Goal: Information Seeking & Learning: Learn about a topic

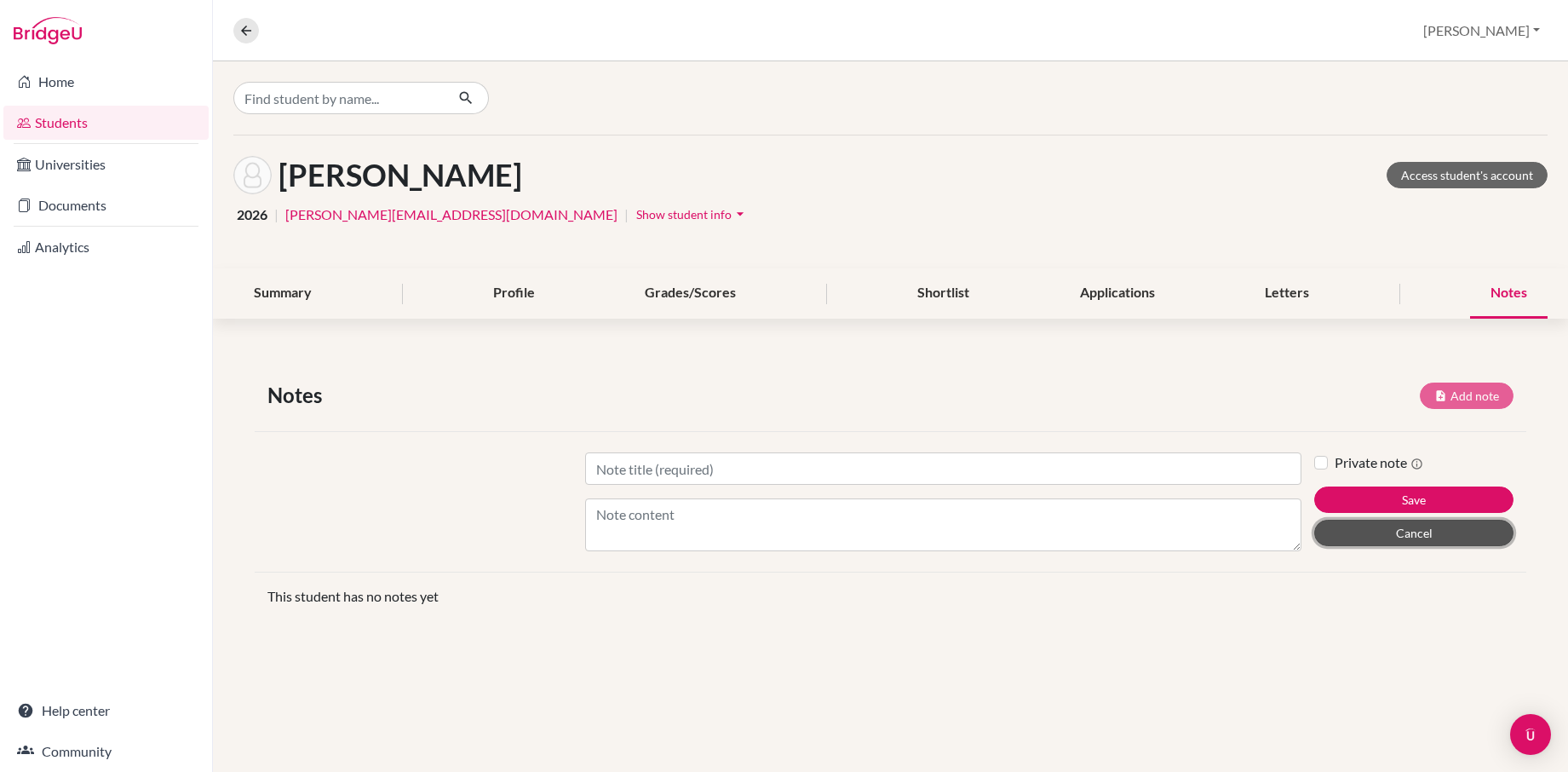
drag, startPoint x: 1413, startPoint y: 537, endPoint x: 1390, endPoint y: 533, distance: 23.3
click at [1278, 537] on button "Cancel" at bounding box center [1414, 533] width 199 height 27
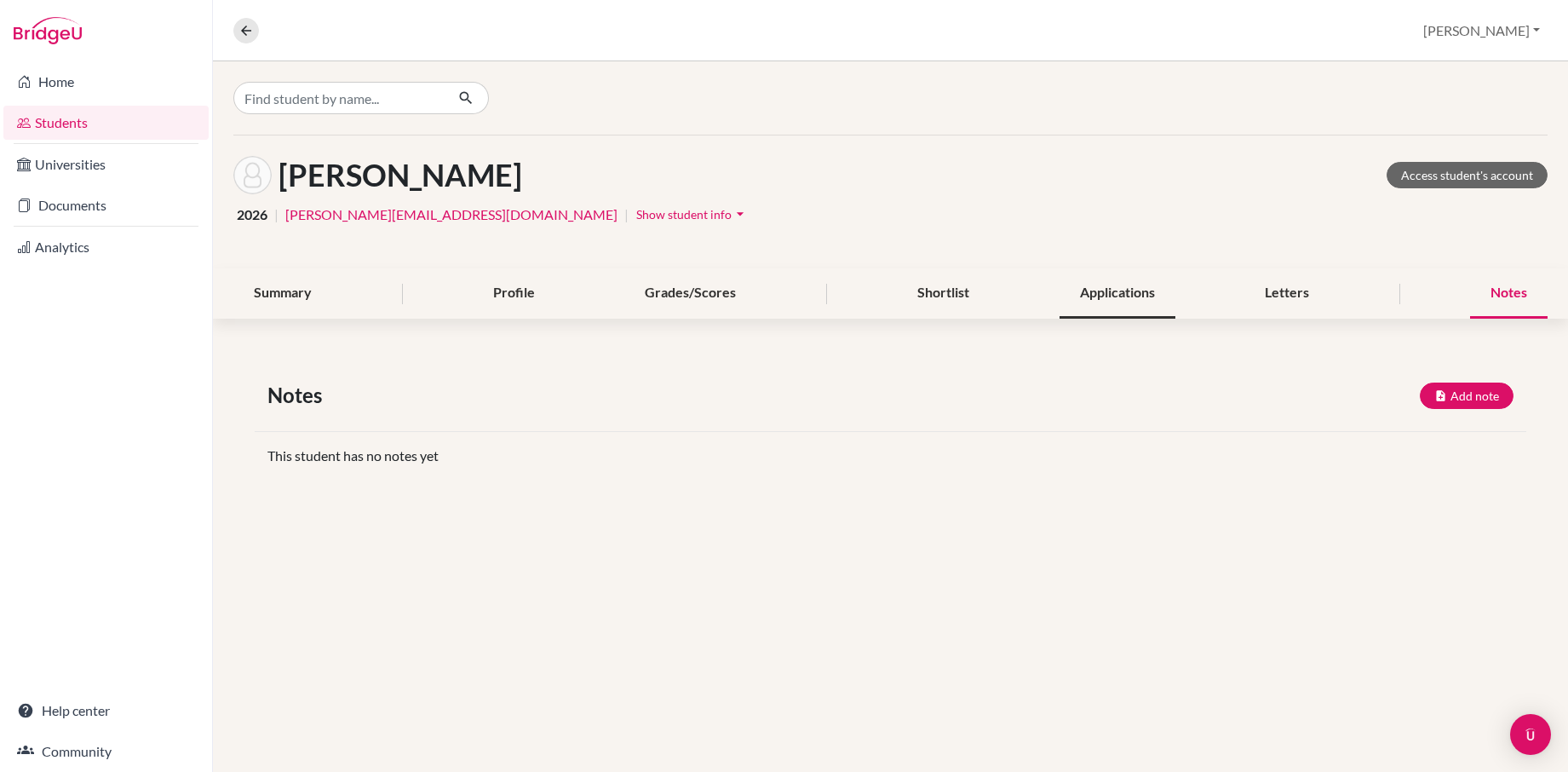
click at [1127, 297] on div "Applications" at bounding box center [1118, 294] width 116 height 50
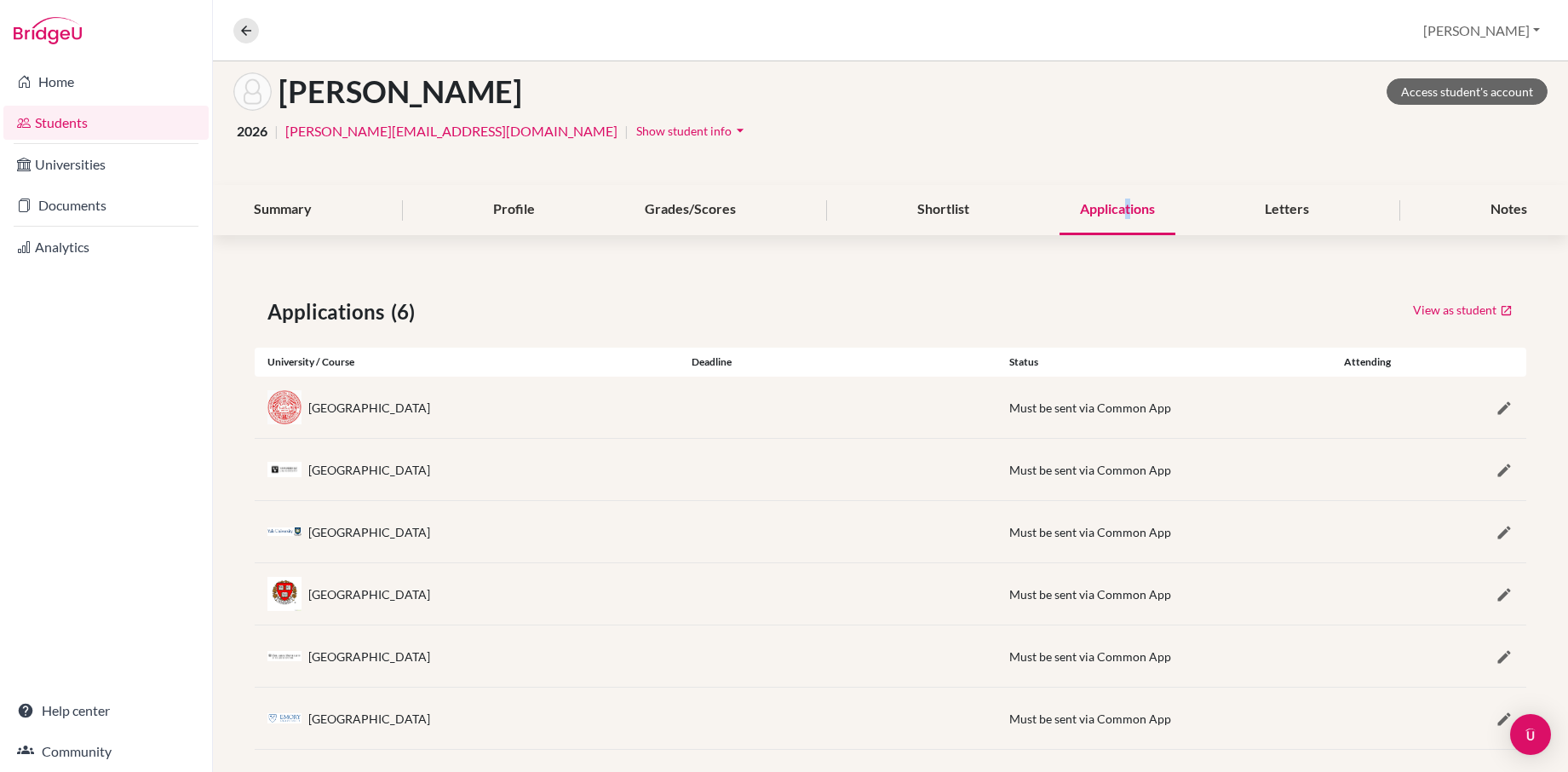
scroll to position [103, 0]
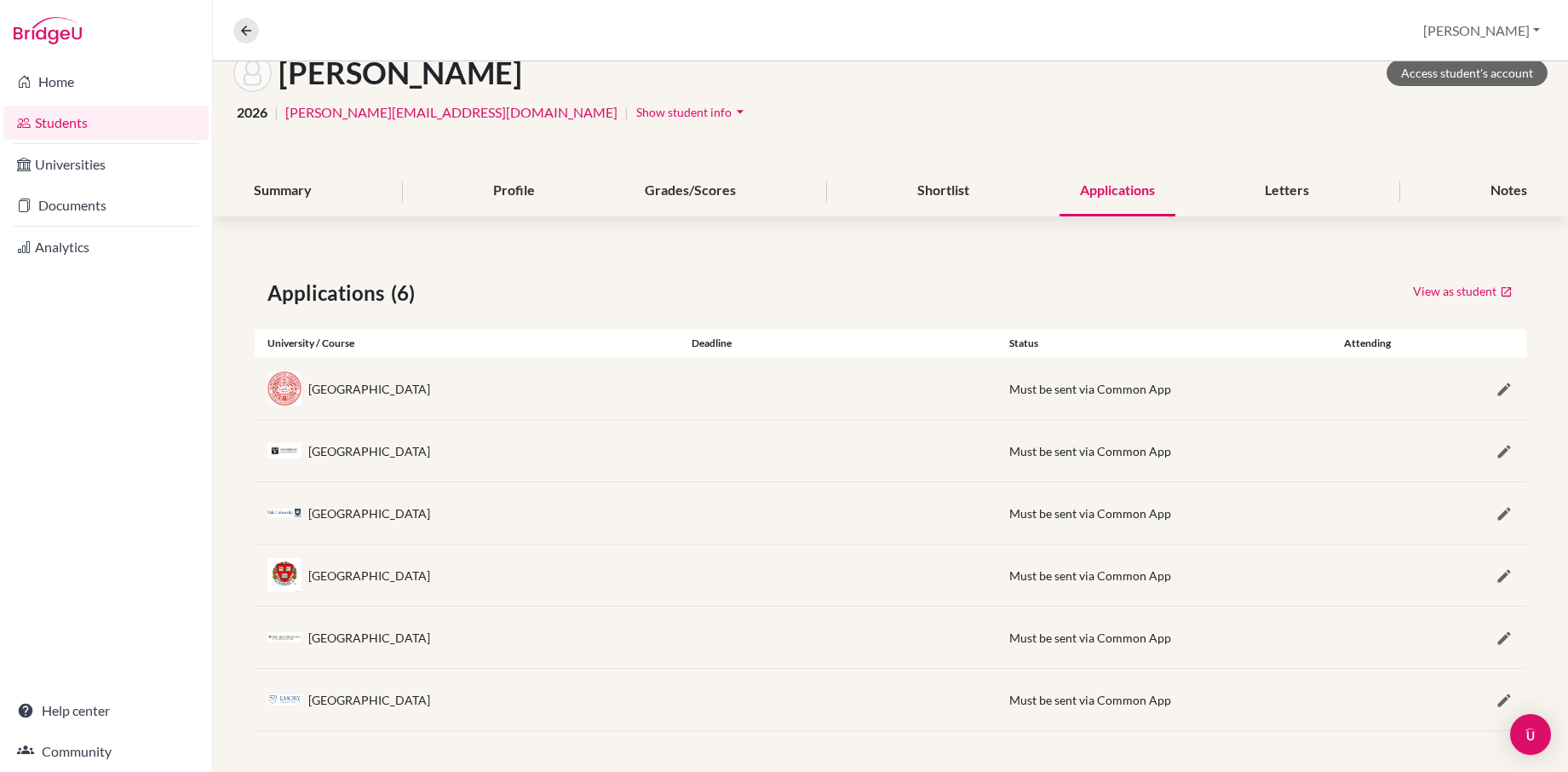
click at [894, 318] on div "Applications (6) View as student University / Course Deadline Status Attending …" at bounding box center [891, 505] width 1356 height 536
click at [58, 127] on link "Students" at bounding box center [106, 122] width 205 height 34
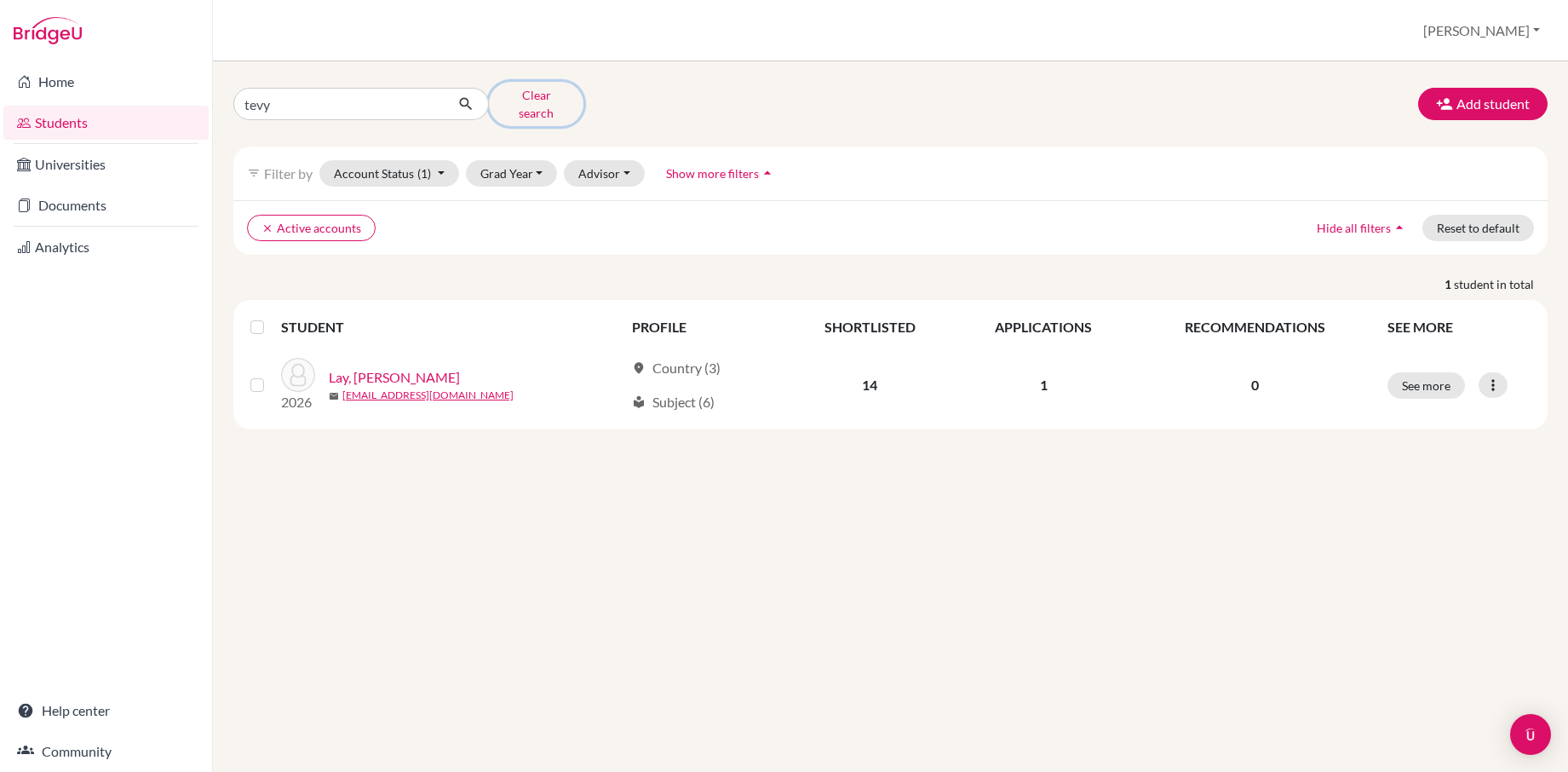
click at [520, 96] on button "Clear search" at bounding box center [536, 104] width 94 height 44
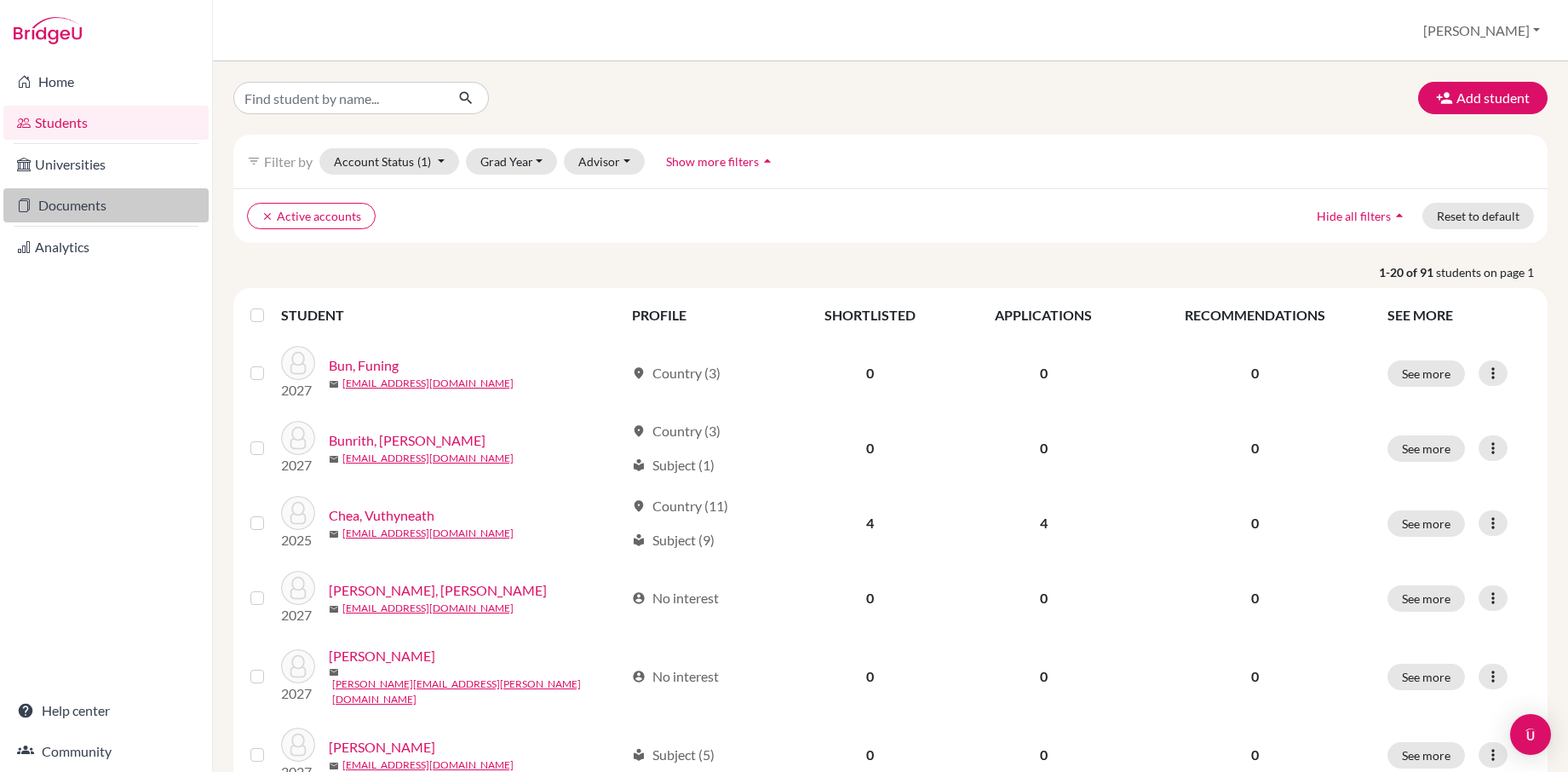
click at [38, 205] on link "Documents" at bounding box center [106, 205] width 205 height 34
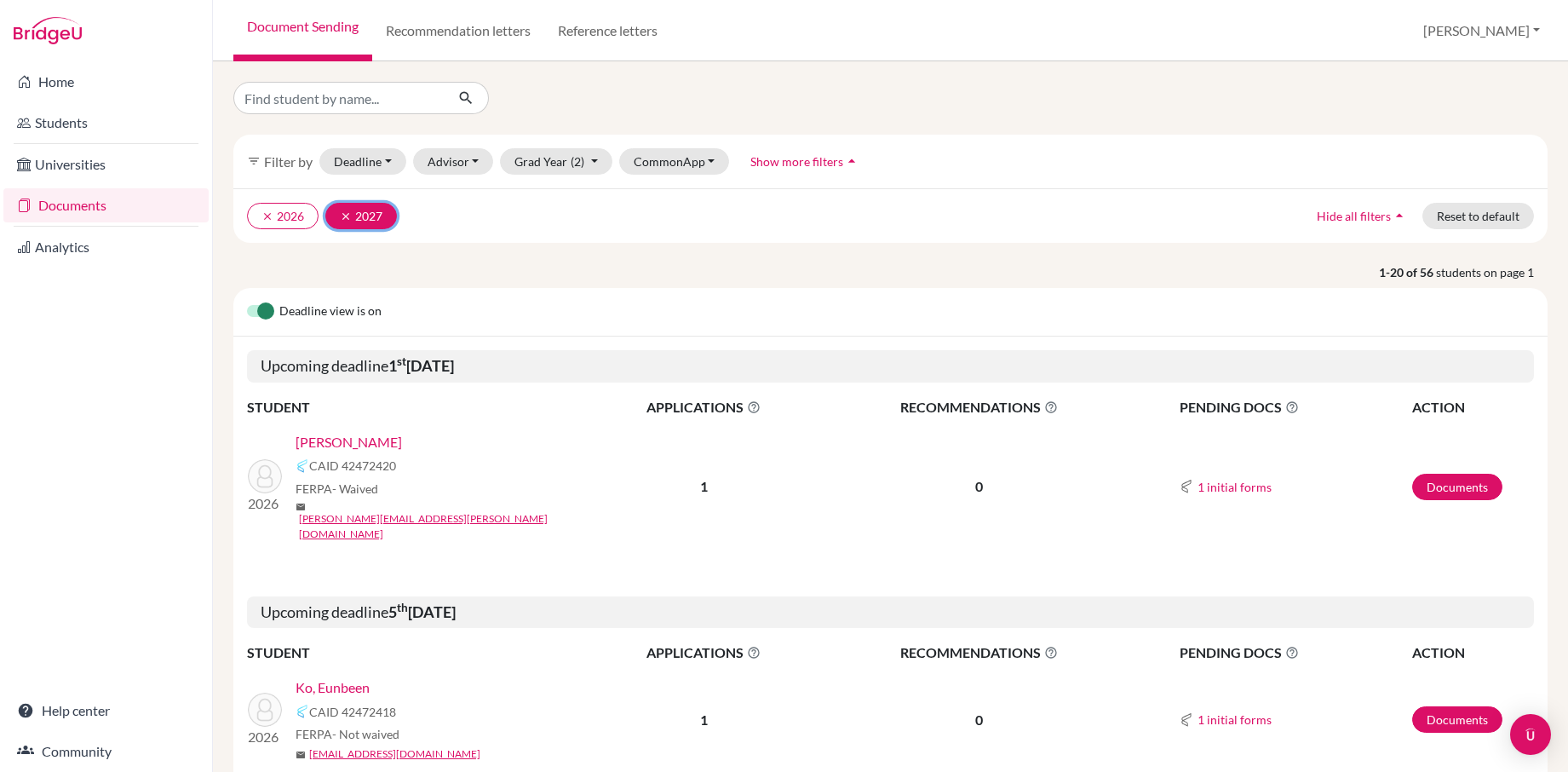
click at [349, 217] on icon "clear" at bounding box center [345, 216] width 12 height 12
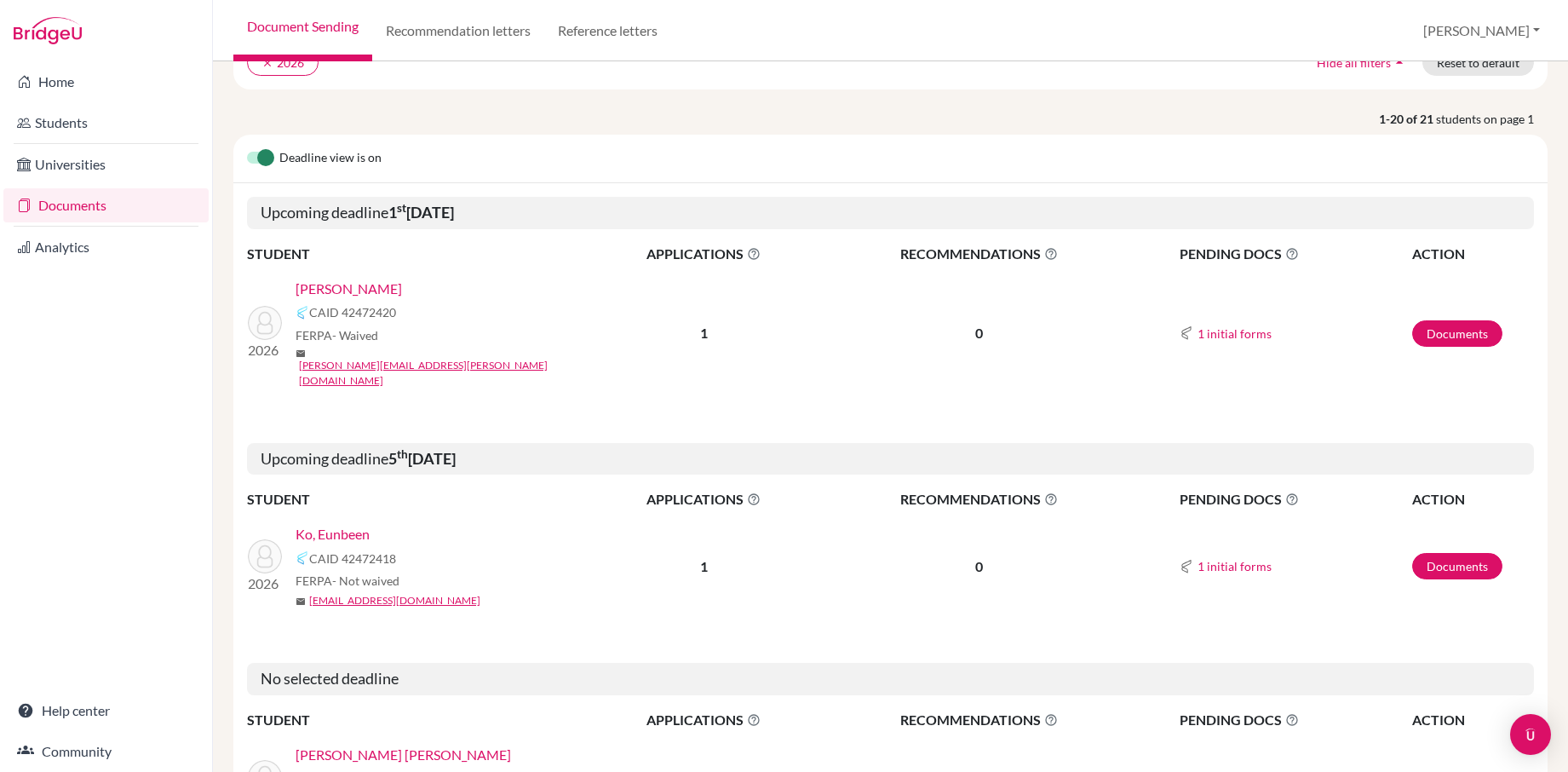
scroll to position [157, 0]
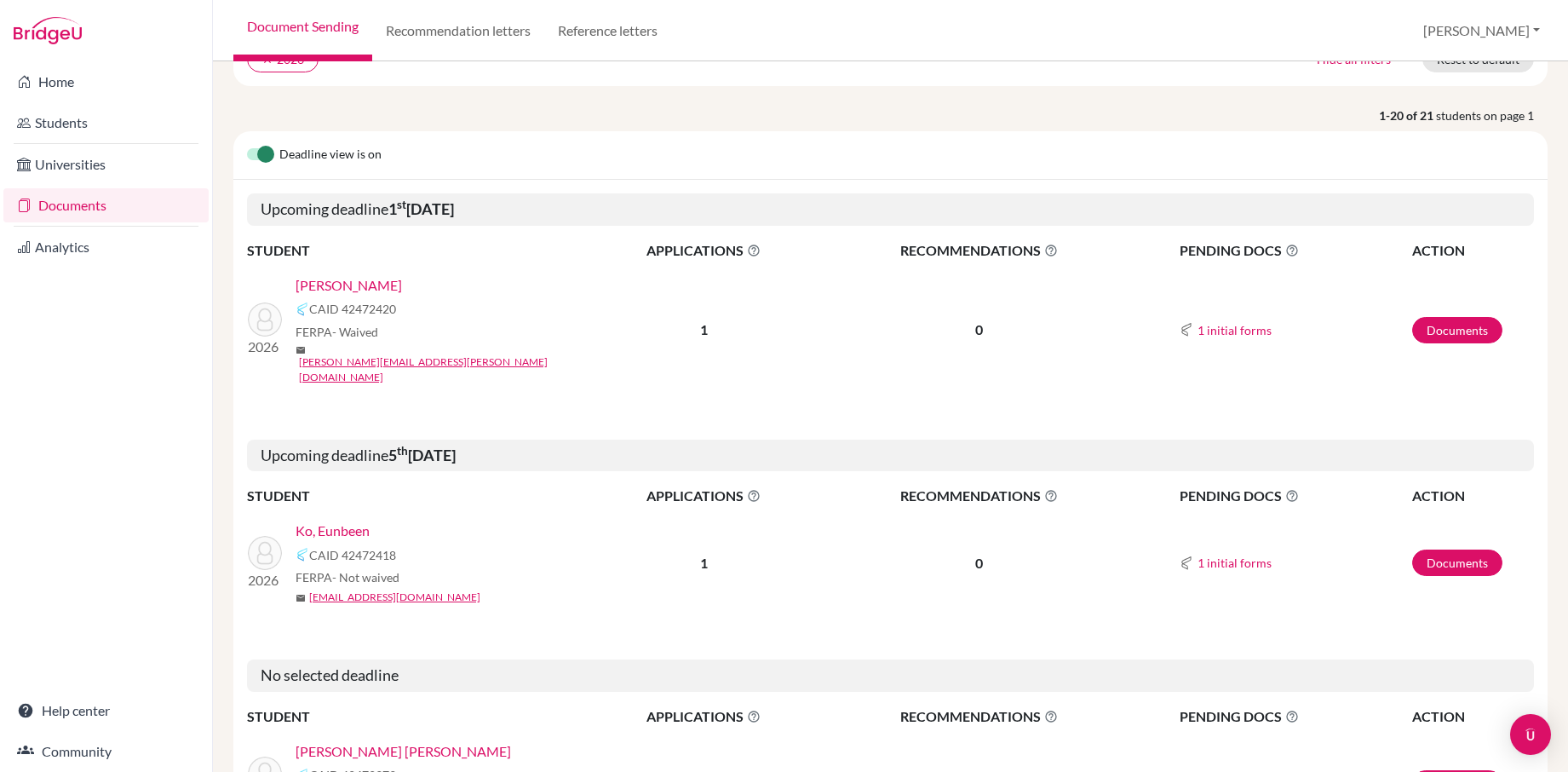
click at [337, 286] on link "[PERSON_NAME]" at bounding box center [348, 285] width 106 height 20
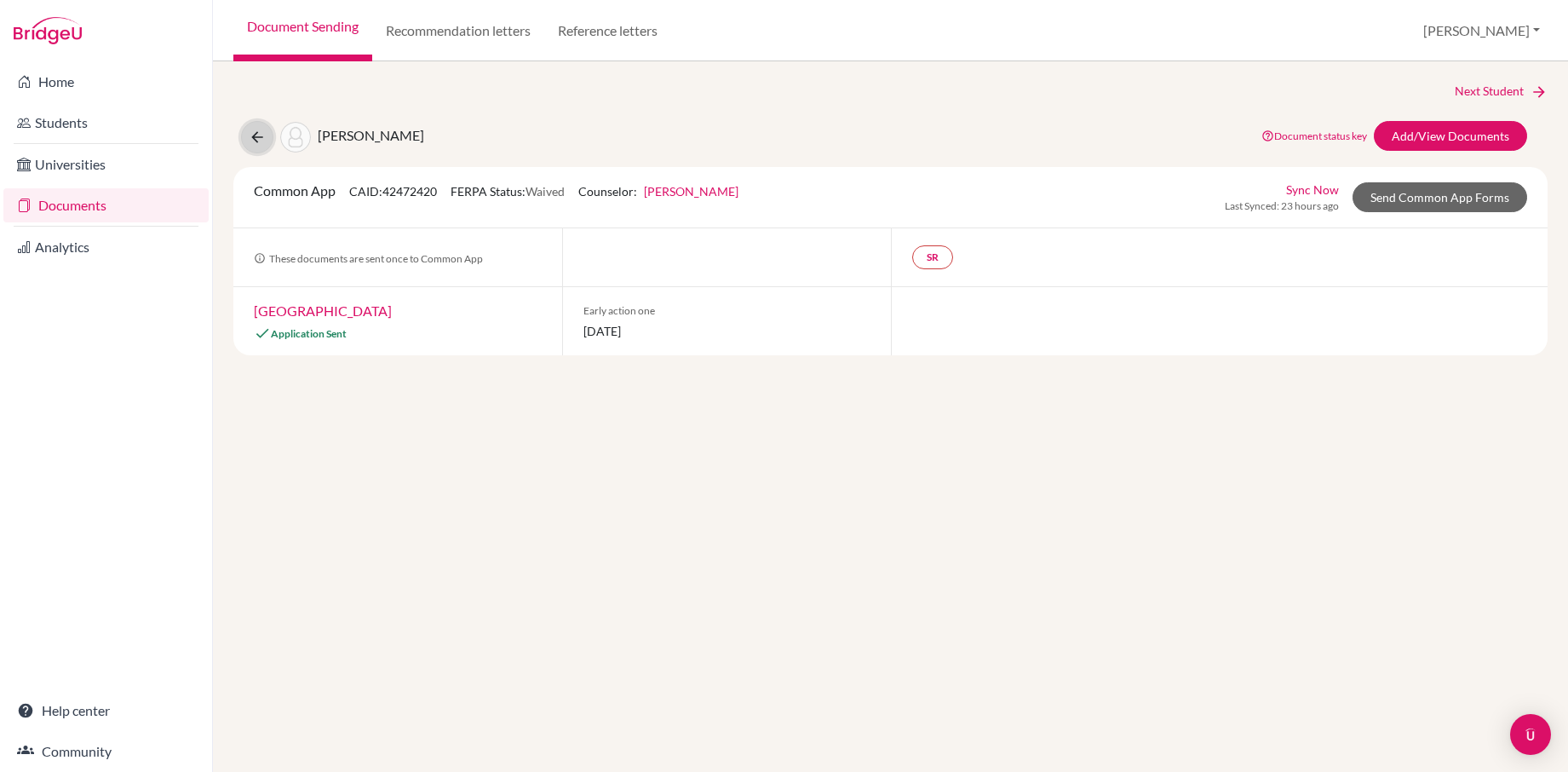
click at [254, 137] on icon at bounding box center [257, 137] width 17 height 17
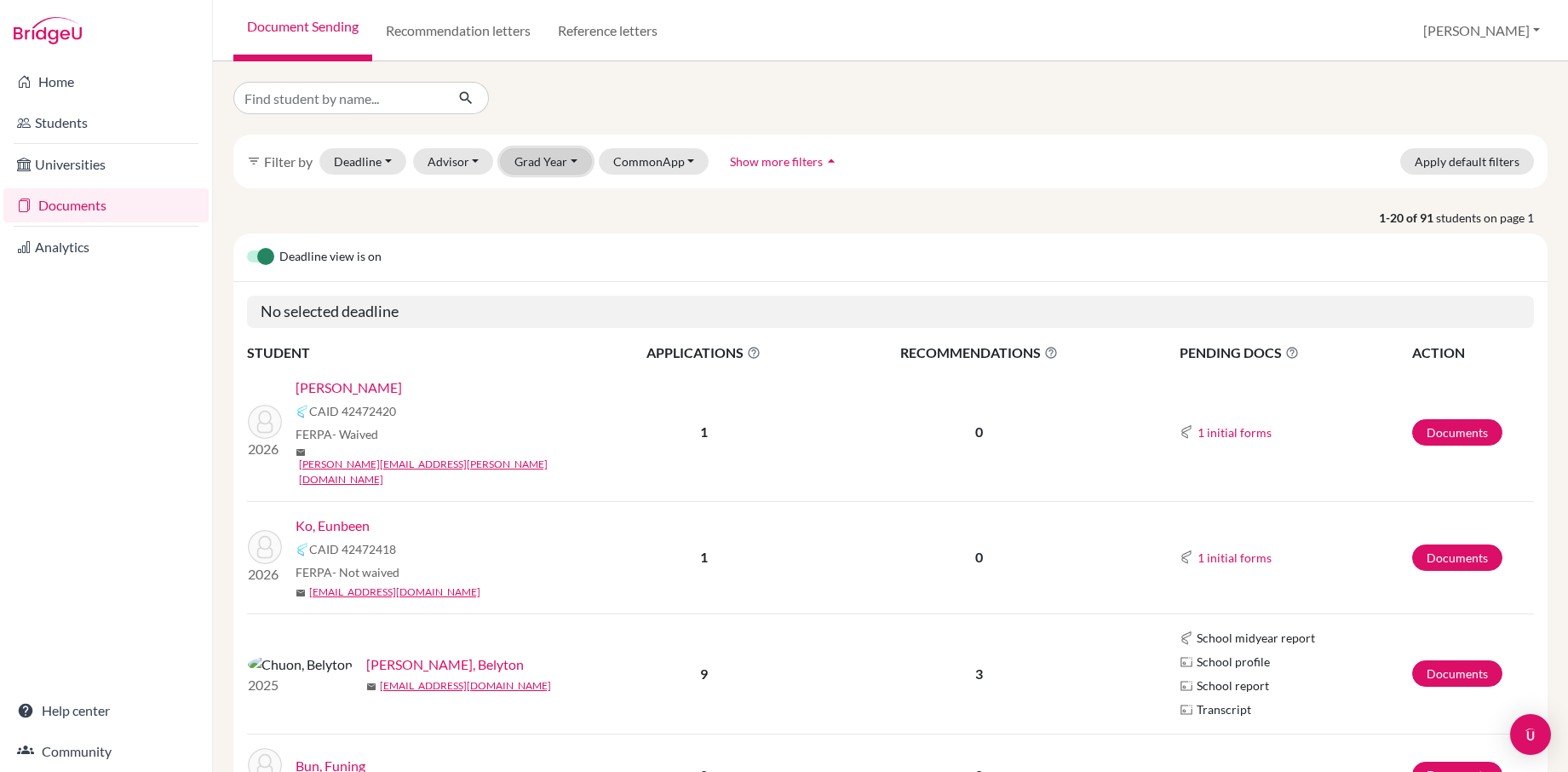
click at [571, 168] on button "Grad Year" at bounding box center [546, 162] width 92 height 27
click at [549, 258] on span "2026" at bounding box center [536, 252] width 30 height 20
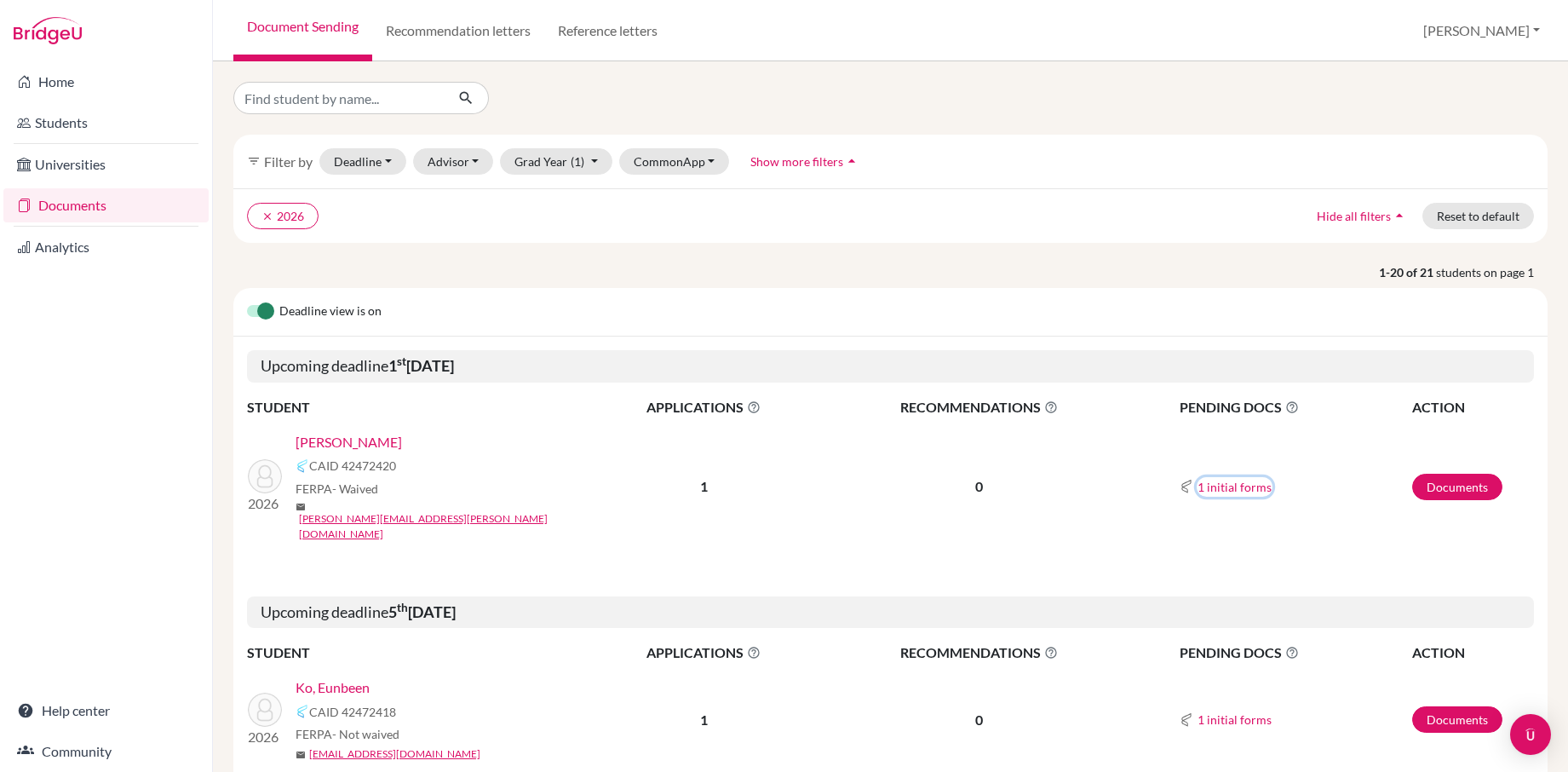
click at [1239, 477] on button "1 initial forms" at bounding box center [1235, 487] width 76 height 19
click at [1231, 477] on button "1 initial forms" at bounding box center [1235, 487] width 76 height 19
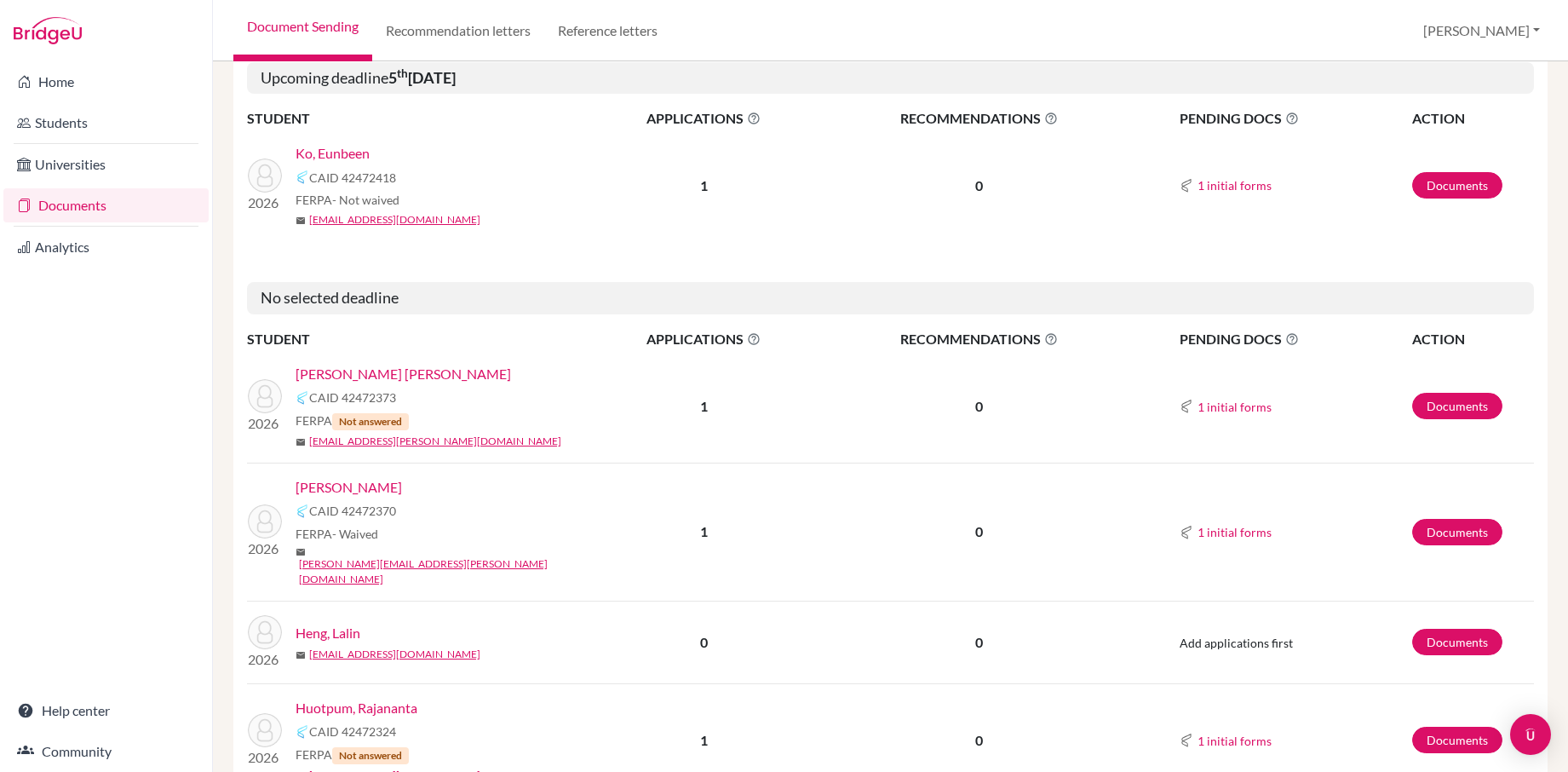
scroll to position [570, 0]
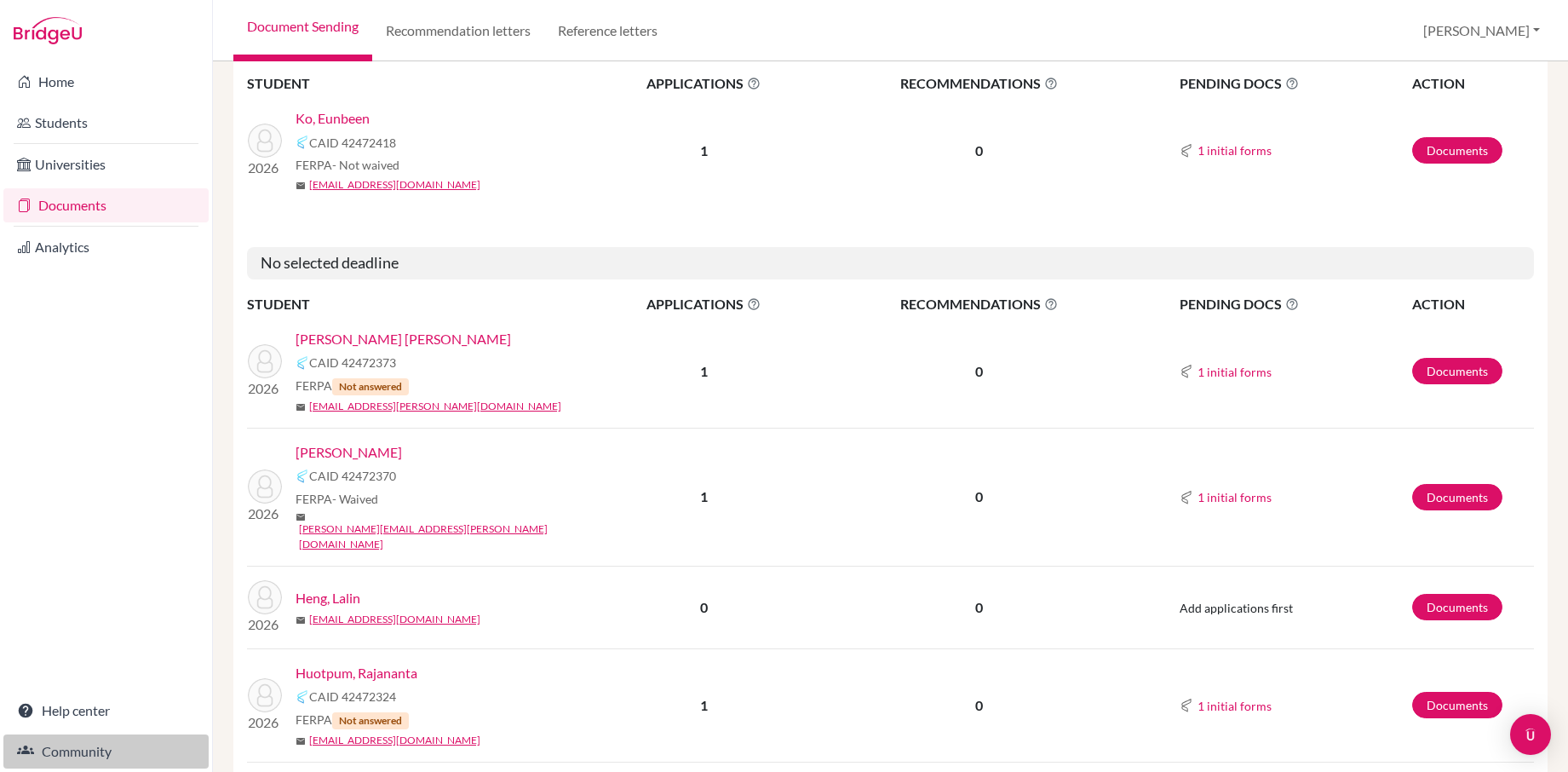
click at [82, 757] on link "Community" at bounding box center [106, 752] width 205 height 34
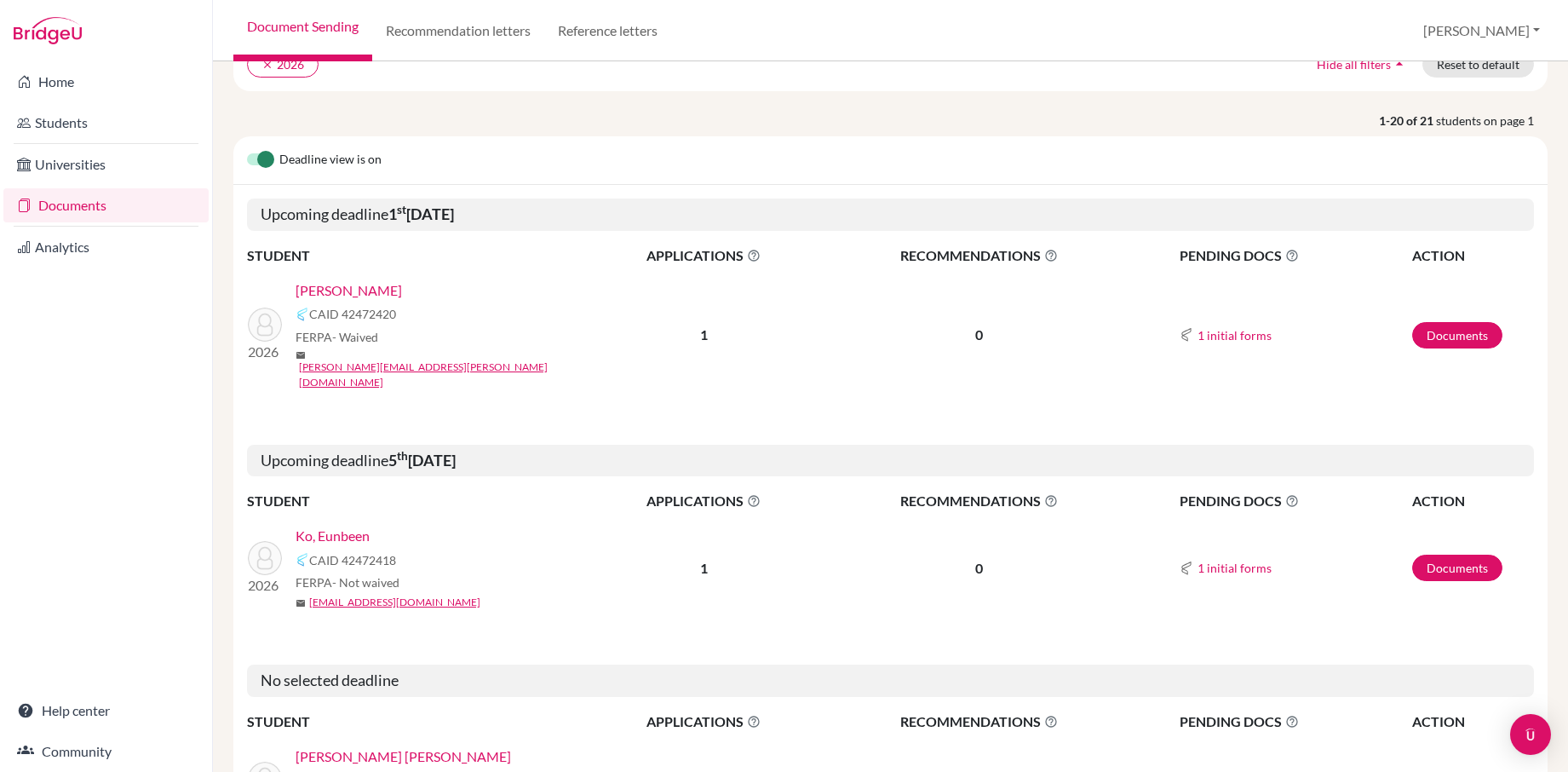
scroll to position [0, 0]
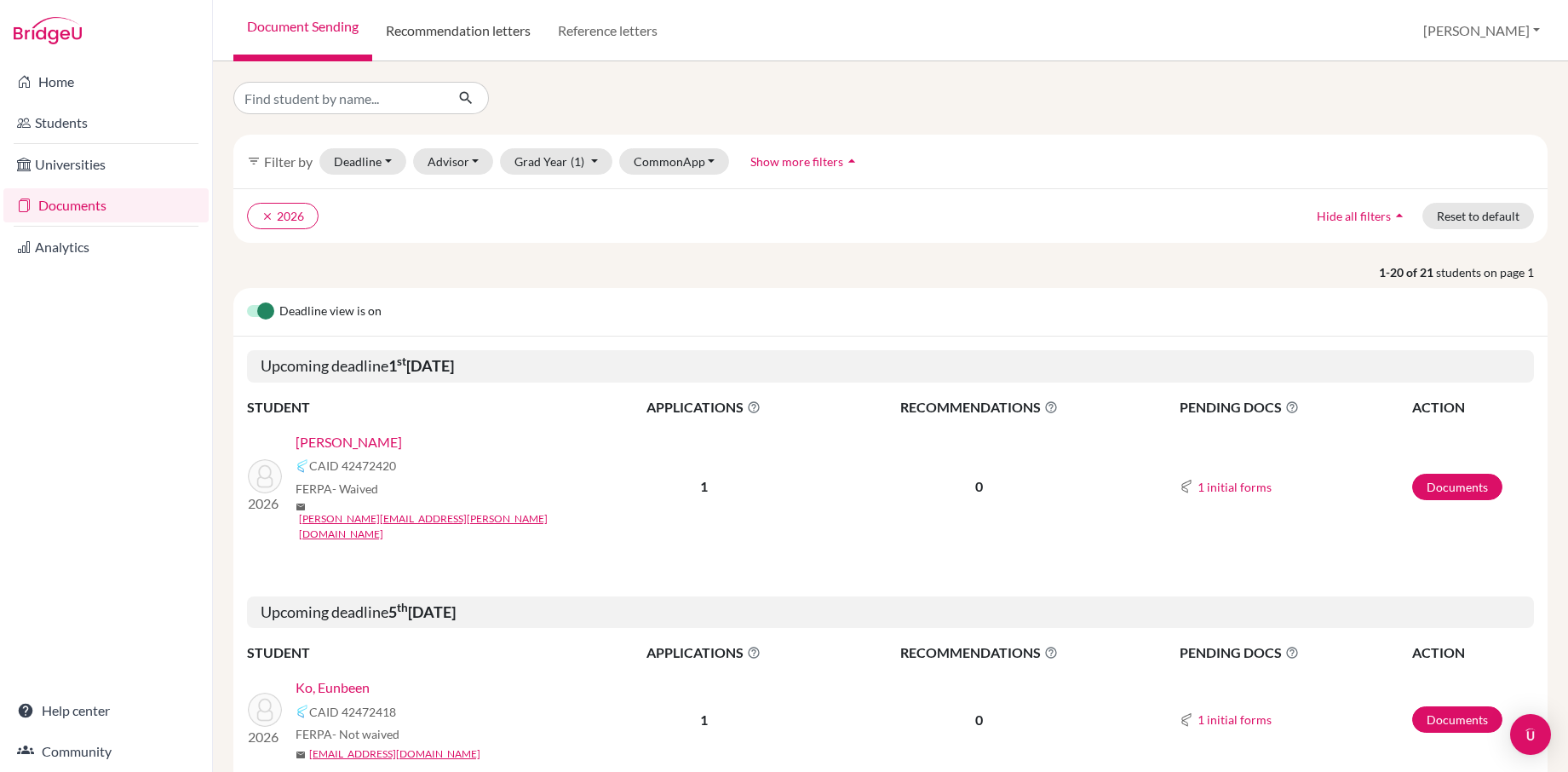
click at [466, 28] on link "Recommendation letters" at bounding box center [458, 30] width 172 height 61
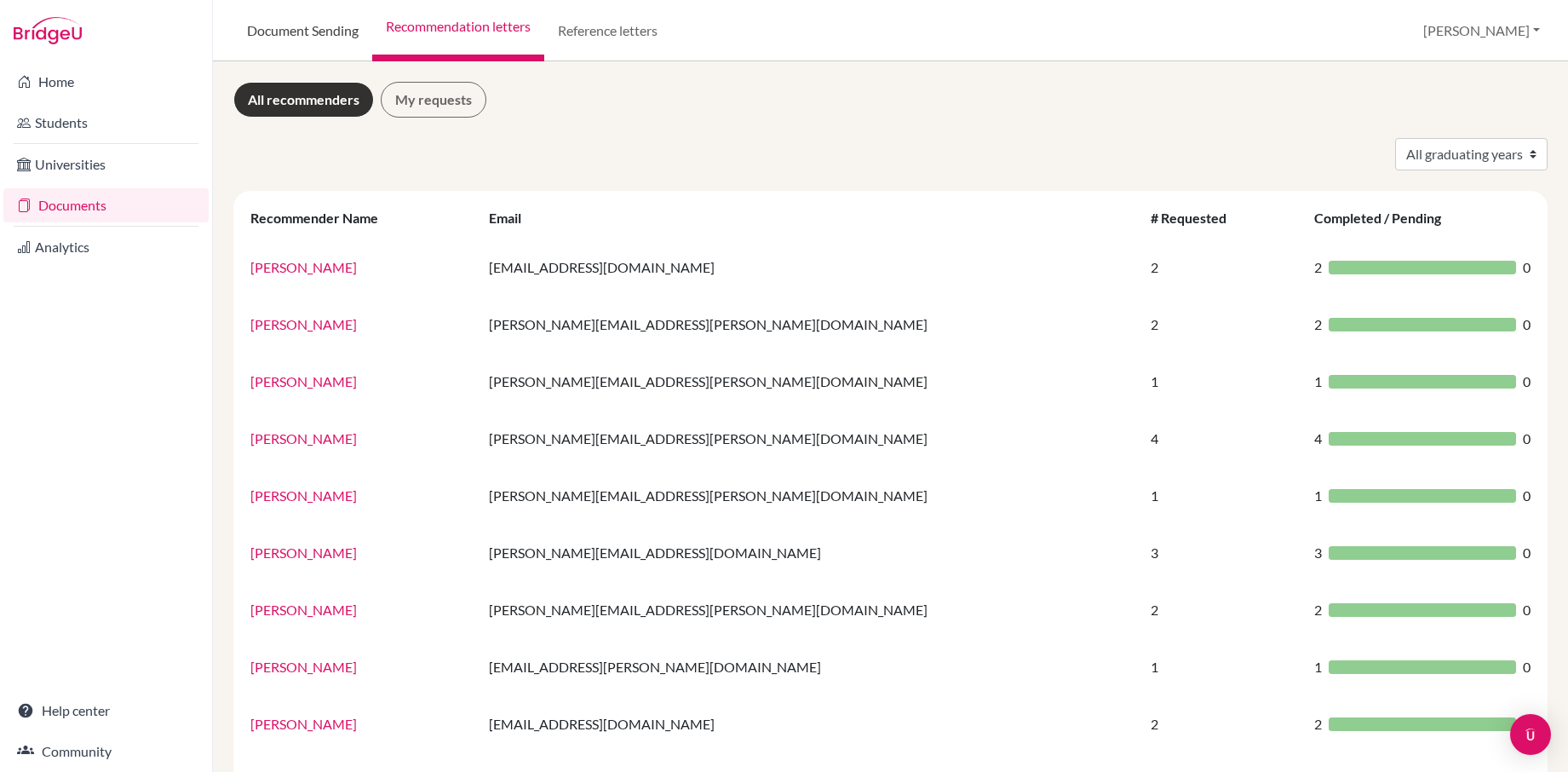
click at [317, 30] on link "Document Sending" at bounding box center [303, 30] width 138 height 61
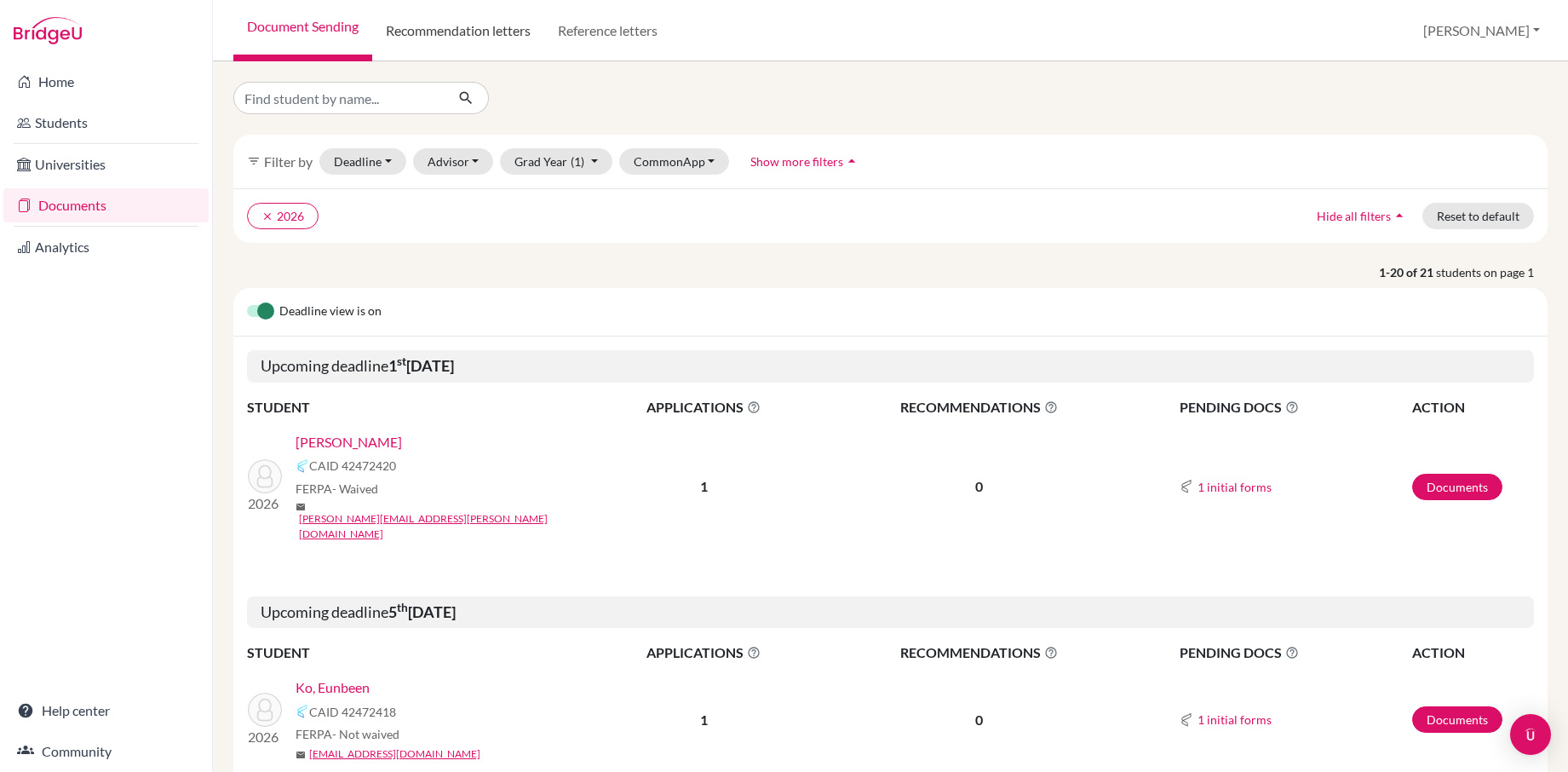
click at [449, 34] on link "Recommendation letters" at bounding box center [458, 30] width 172 height 61
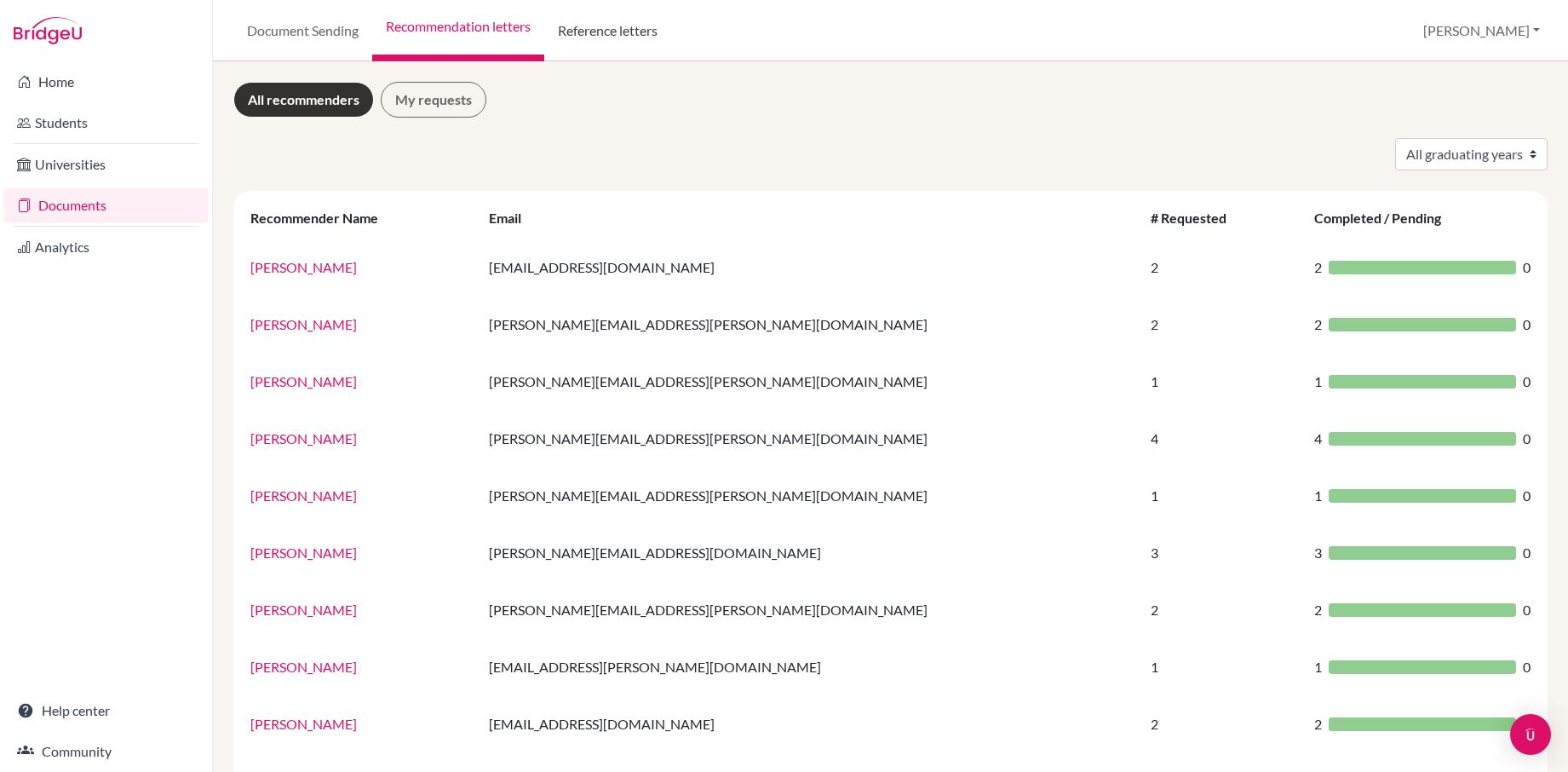
click at [614, 37] on link "Reference letters" at bounding box center [608, 30] width 127 height 61
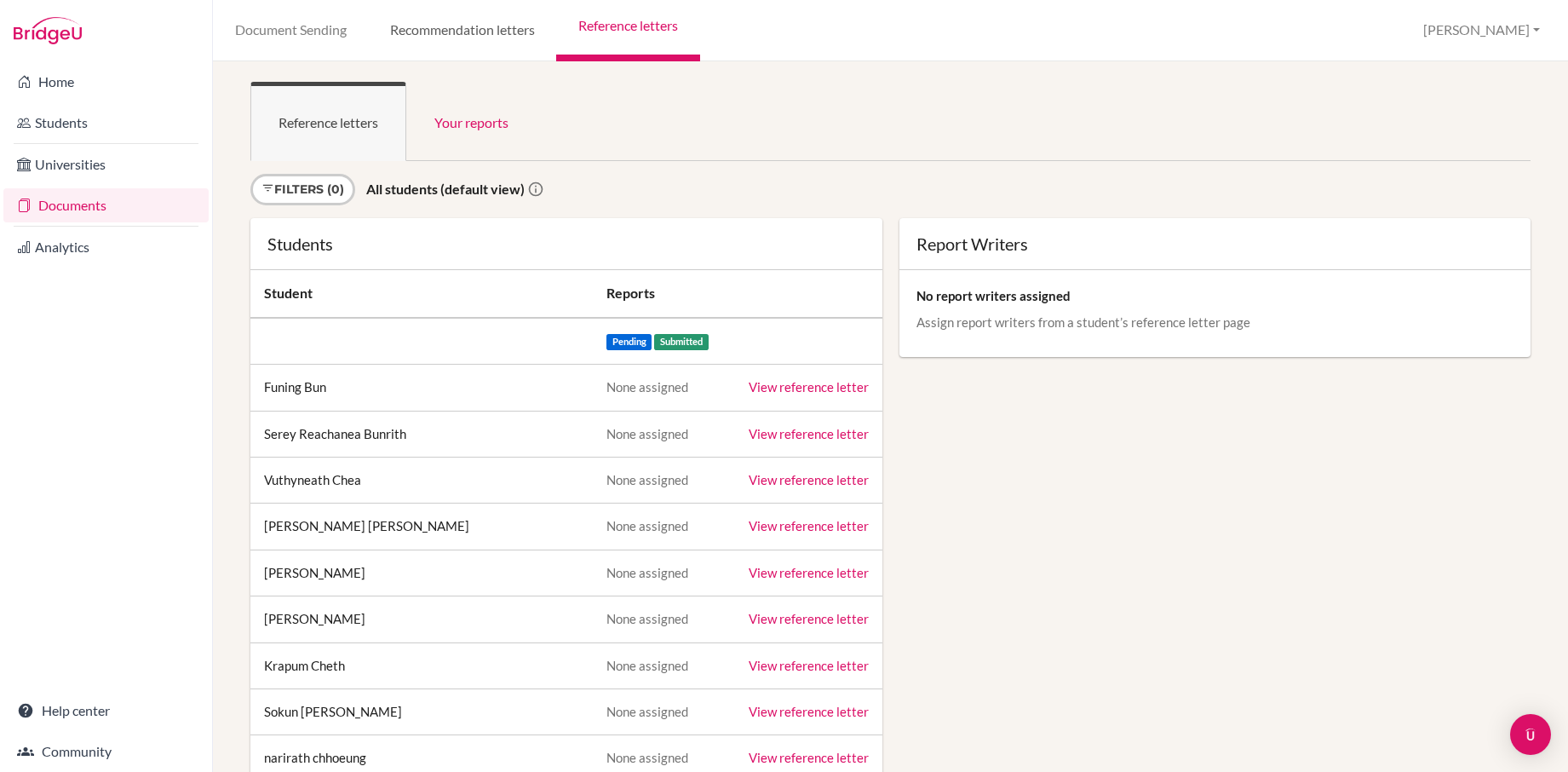
click at [465, 26] on link "Recommendation letters" at bounding box center [462, 30] width 188 height 61
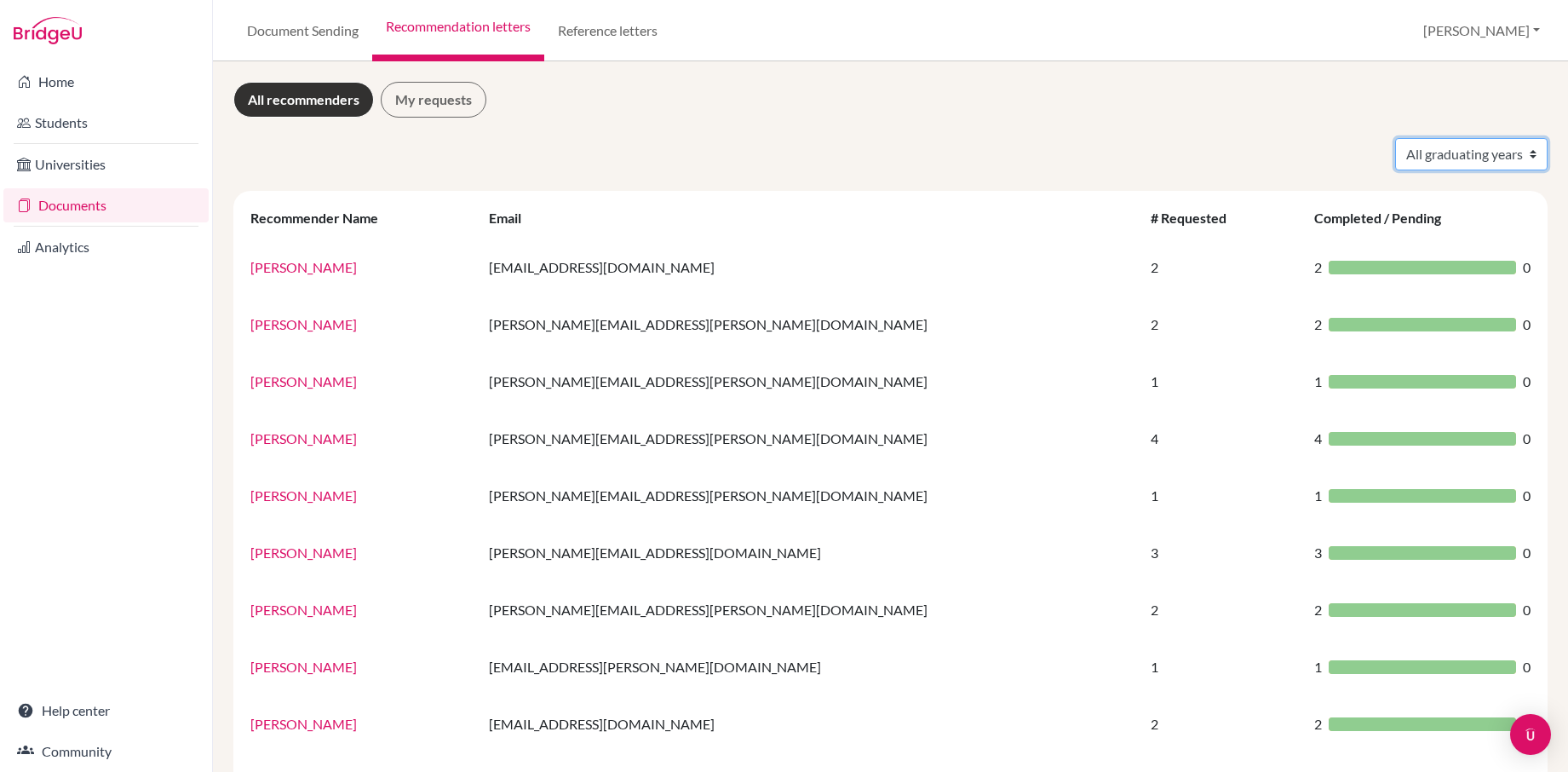
click at [1454, 161] on select "All graduating years 2024 2025" at bounding box center [1471, 154] width 152 height 32
click at [1465, 155] on select "All graduating years 2024 2025" at bounding box center [1471, 154] width 152 height 32
click at [603, 29] on link "Reference letters" at bounding box center [608, 30] width 127 height 61
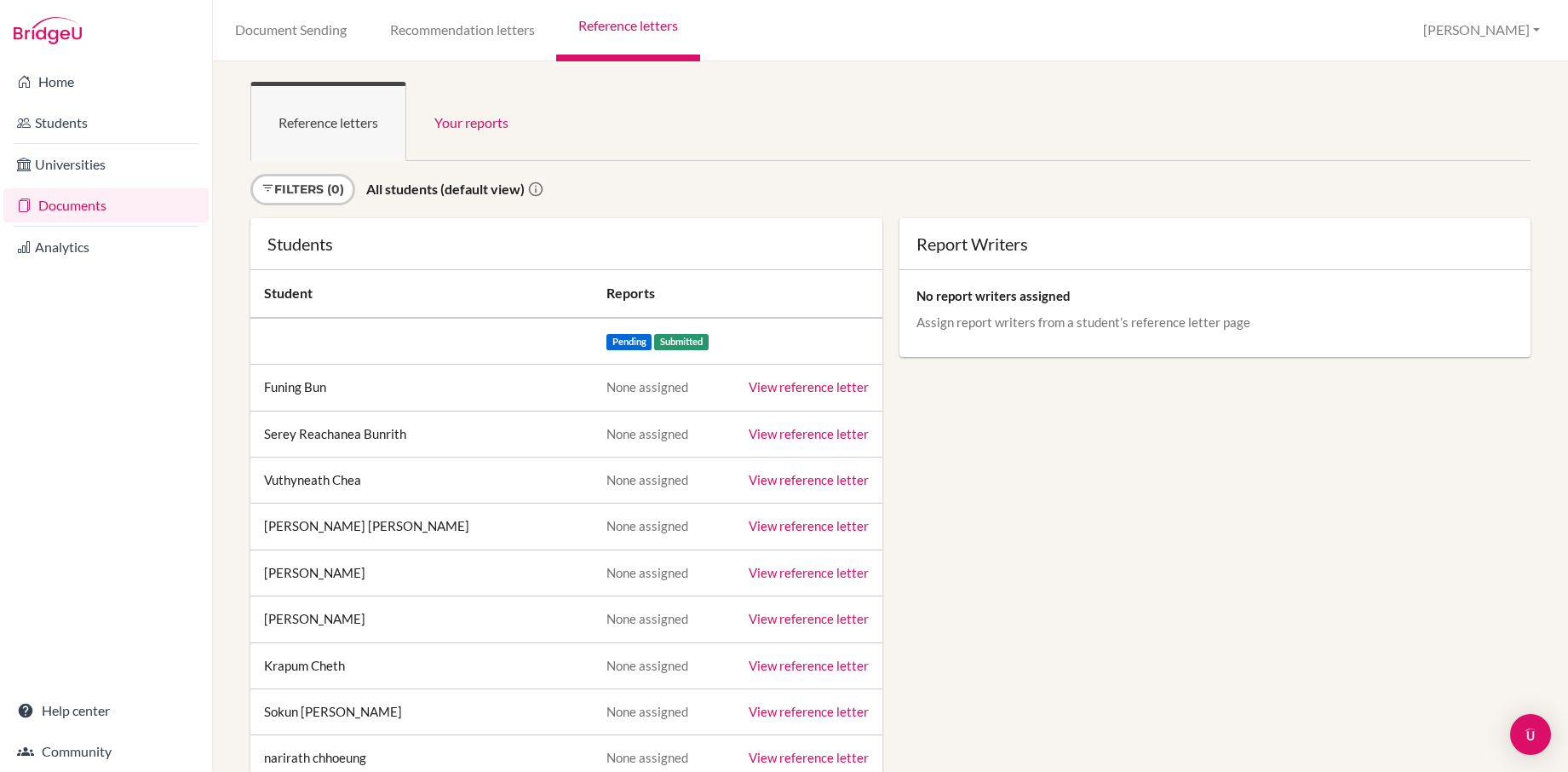
click at [800, 432] on link "View reference letter" at bounding box center [808, 434] width 120 height 16
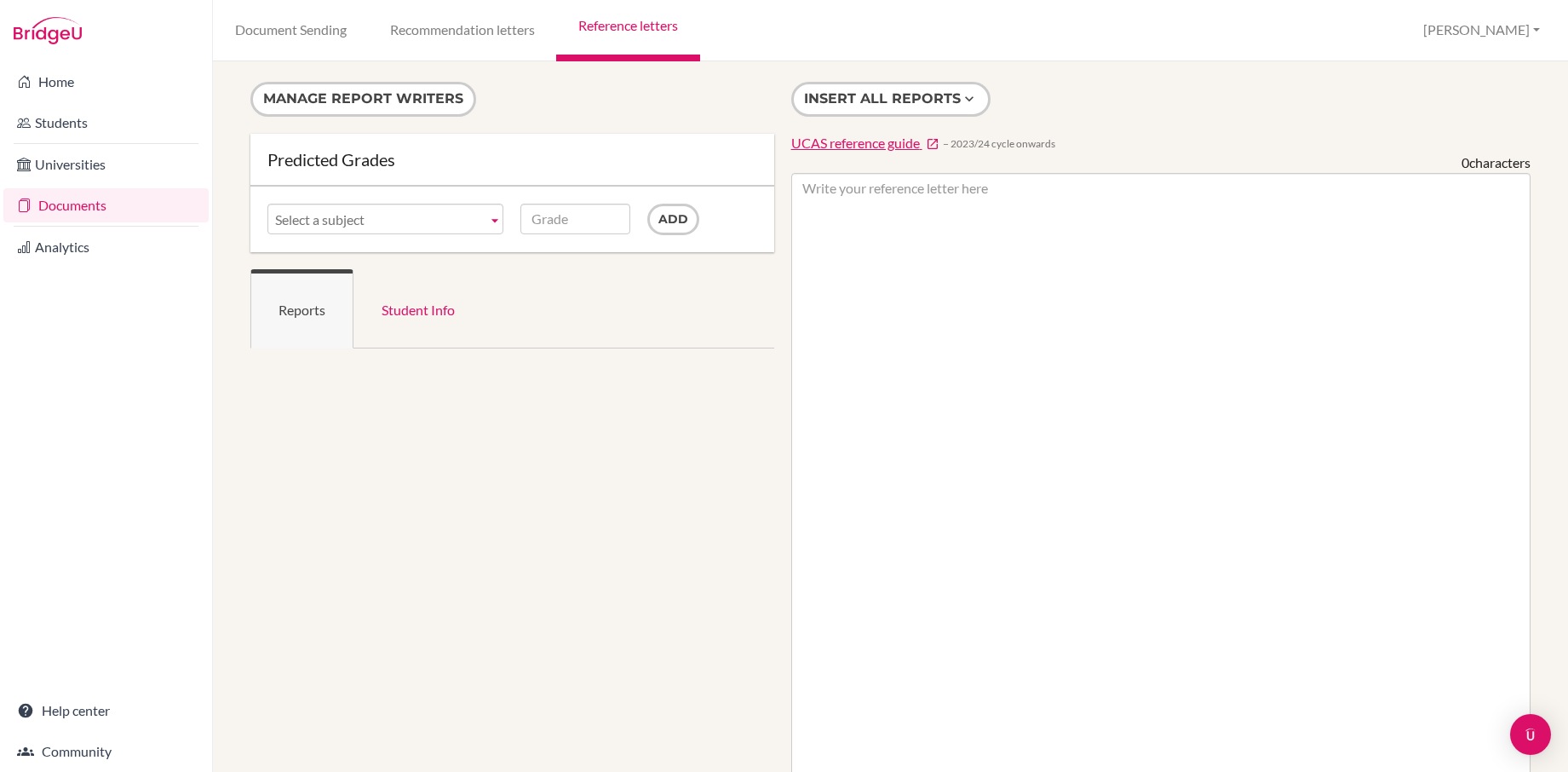
click at [860, 141] on span "UCAS reference guide" at bounding box center [855, 143] width 128 height 17
click at [467, 221] on span "Select a subject" at bounding box center [377, 220] width 205 height 30
click at [485, 221] on link "Select a subject" at bounding box center [386, 219] width 236 height 30
click at [555, 106] on form "Manage report writers" at bounding box center [512, 108] width 524 height 52
click at [434, 311] on link "Student Info" at bounding box center [418, 309] width 129 height 79
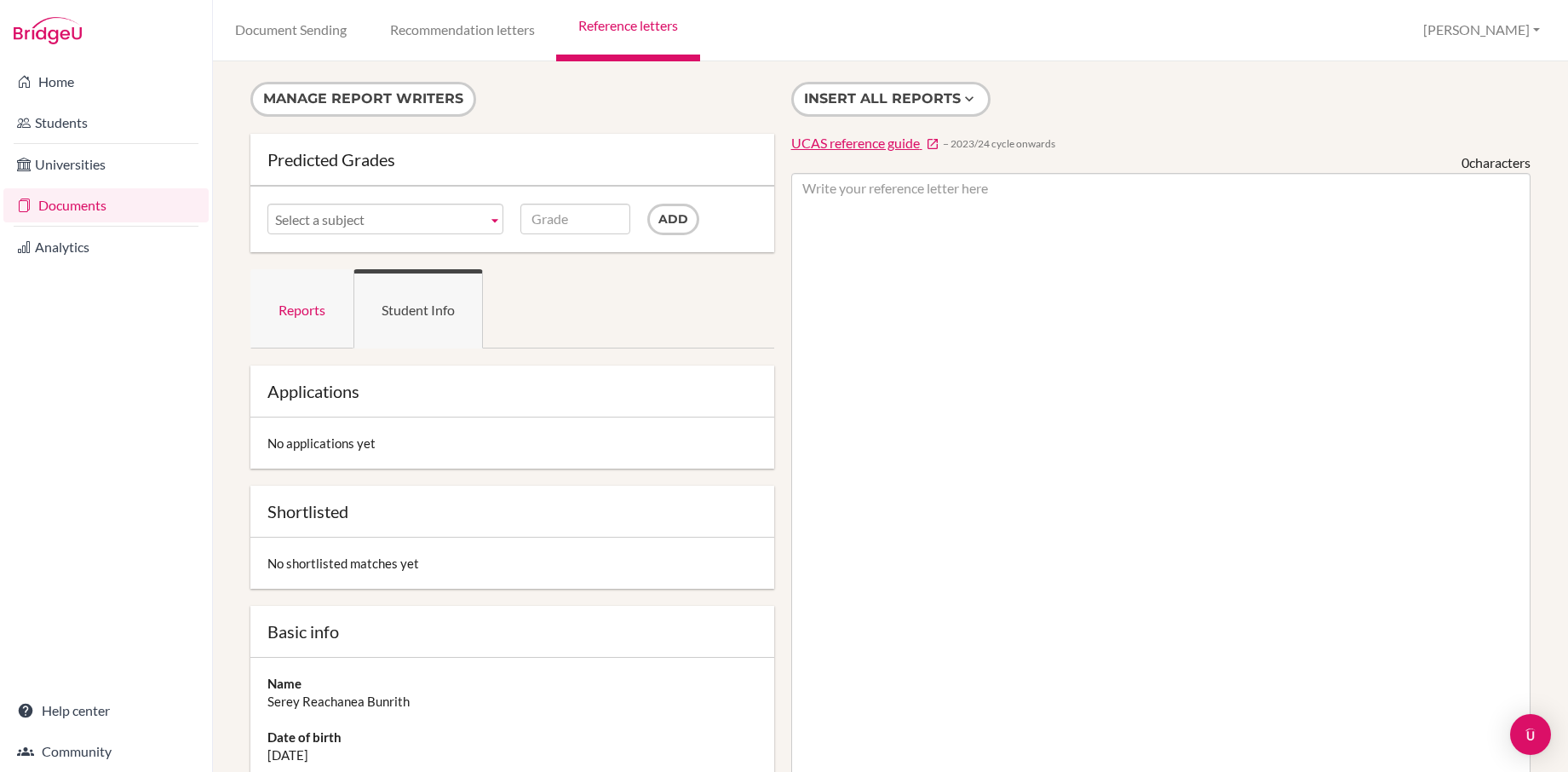
click at [331, 311] on link "Reports" at bounding box center [302, 309] width 103 height 79
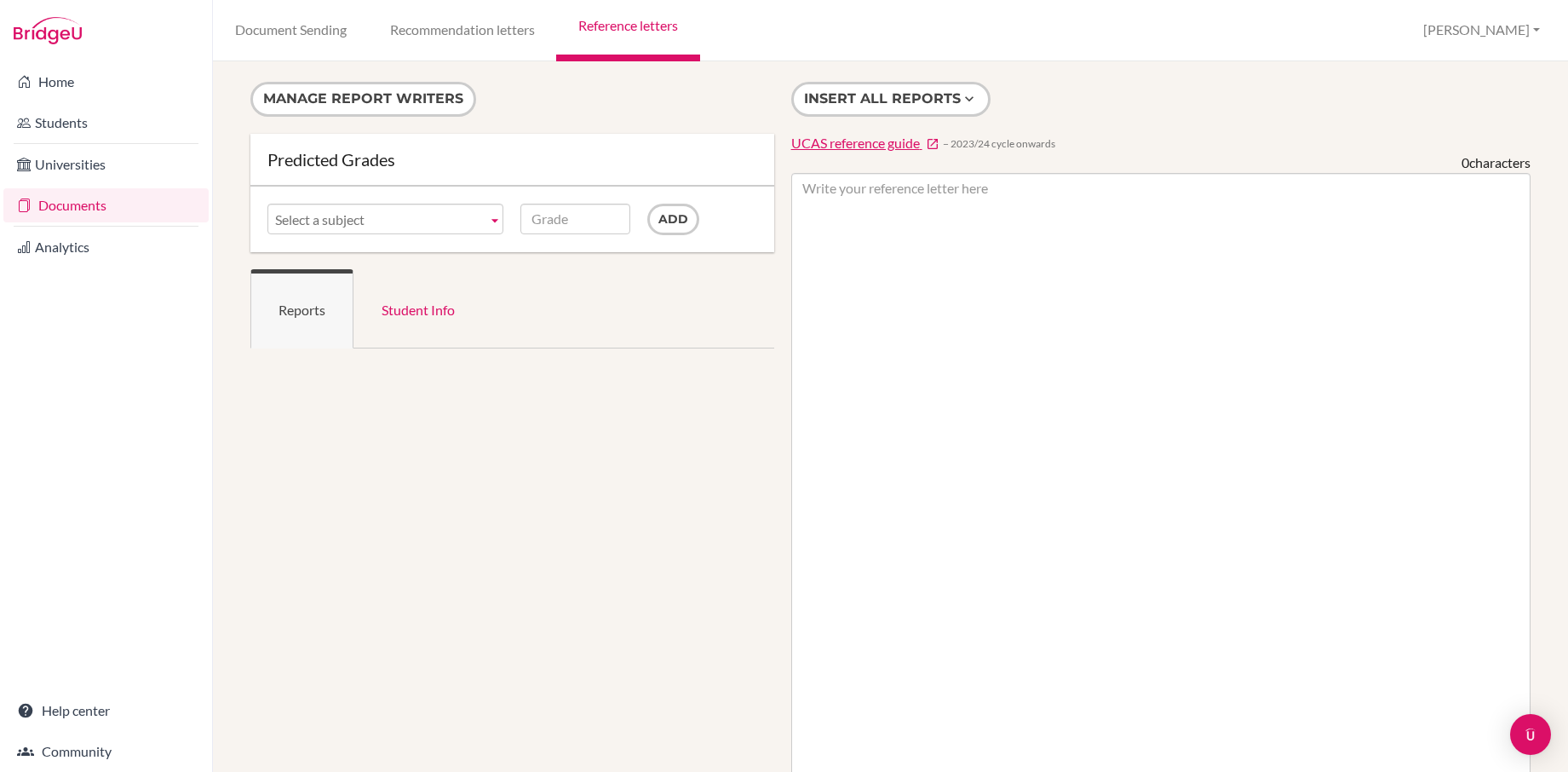
click at [660, 34] on link "Reference letters" at bounding box center [628, 30] width 143 height 61
click at [660, 30] on link "Reference letters" at bounding box center [628, 30] width 143 height 61
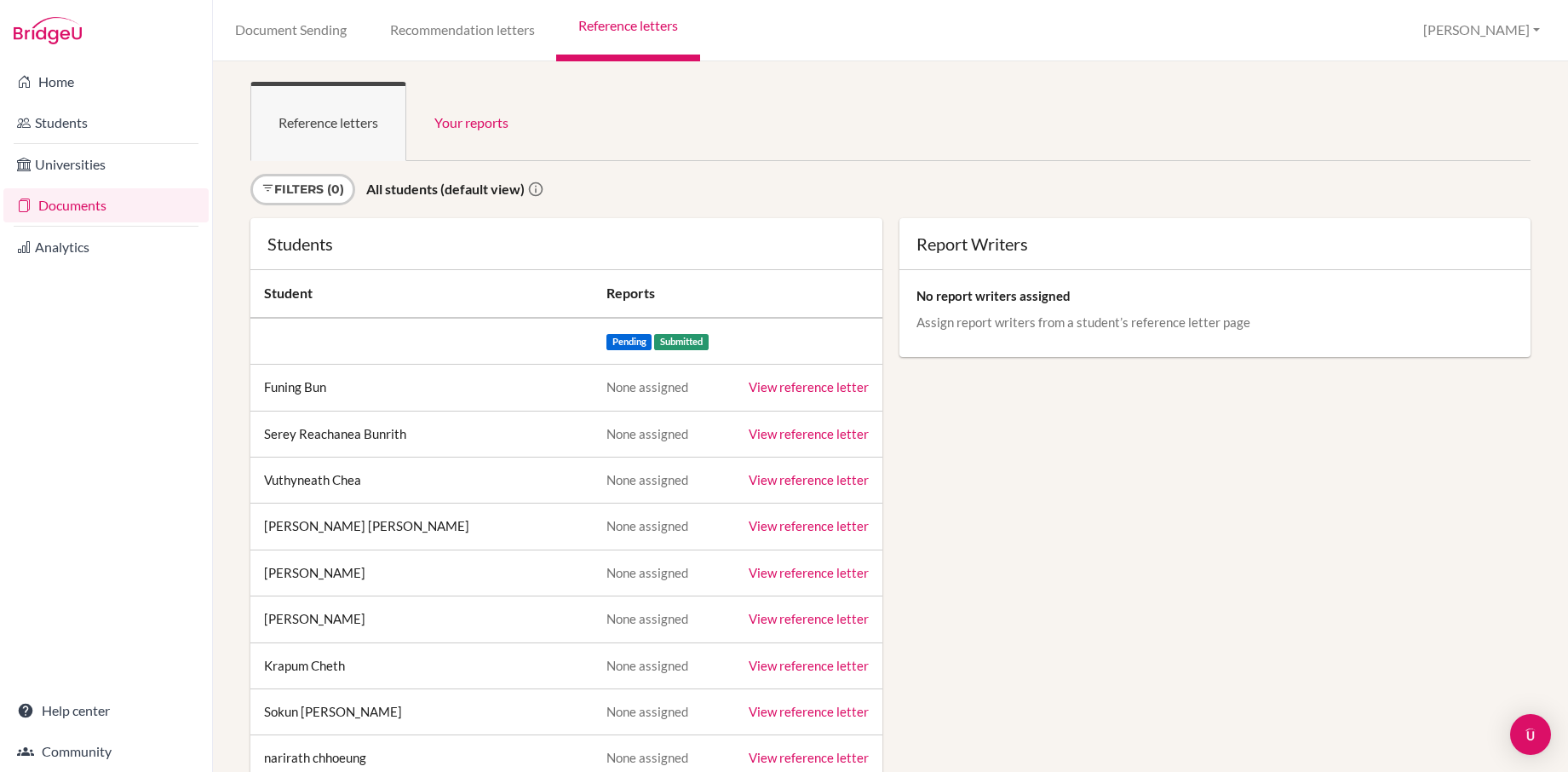
click at [798, 434] on link "View reference letter" at bounding box center [808, 434] width 120 height 16
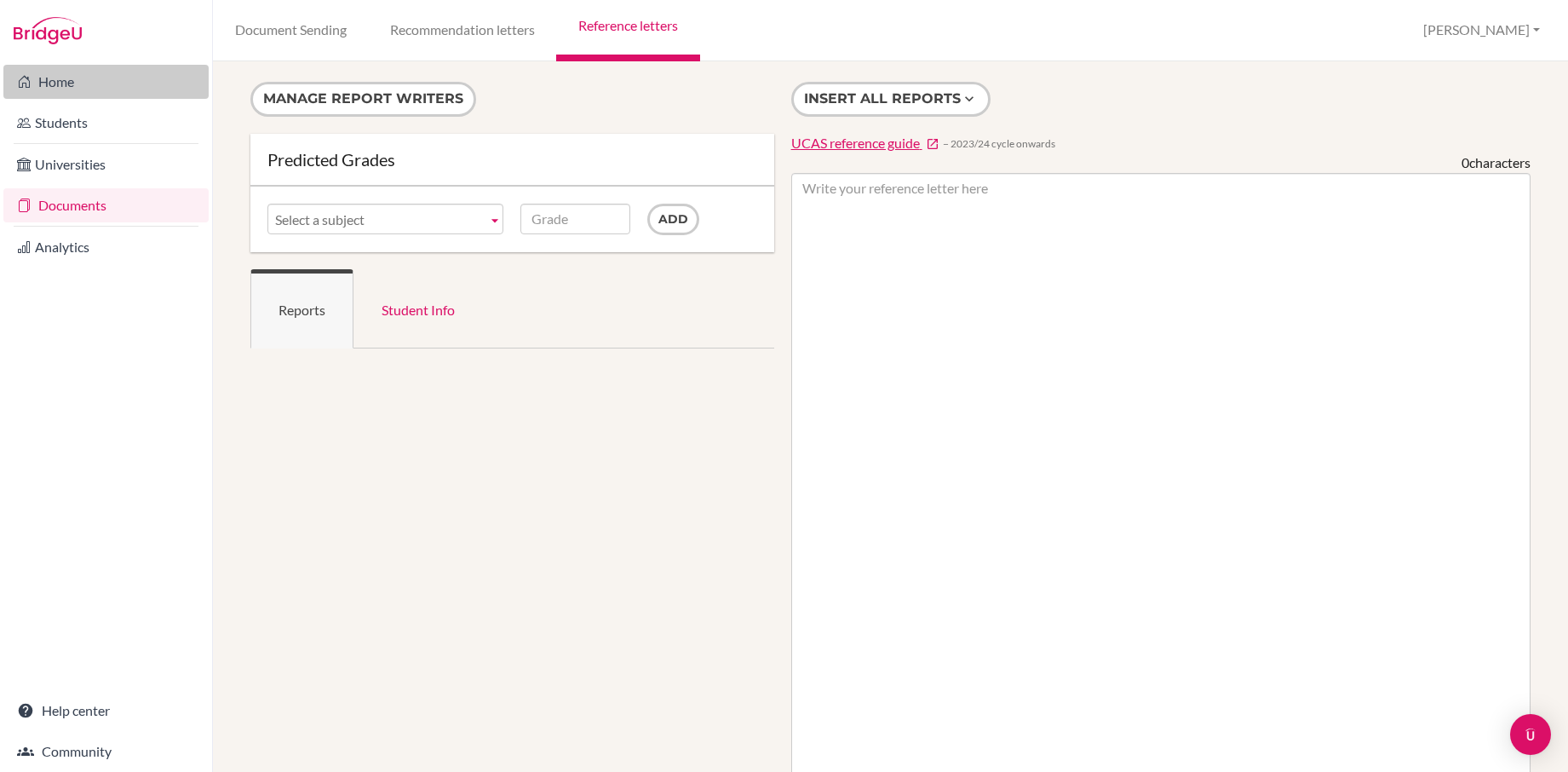
click at [40, 81] on link "Home" at bounding box center [106, 81] width 205 height 34
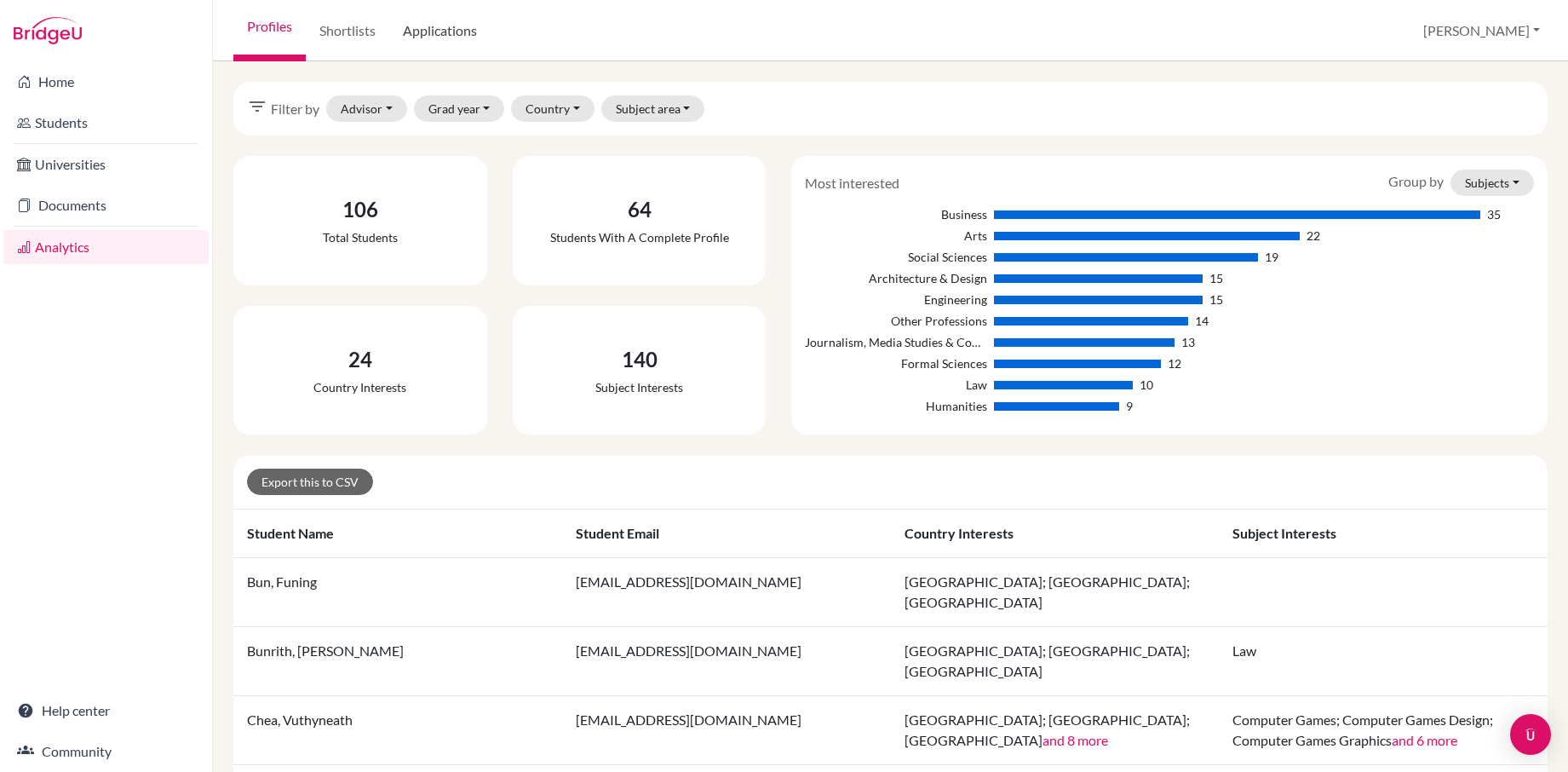
scroll to position [12, 0]
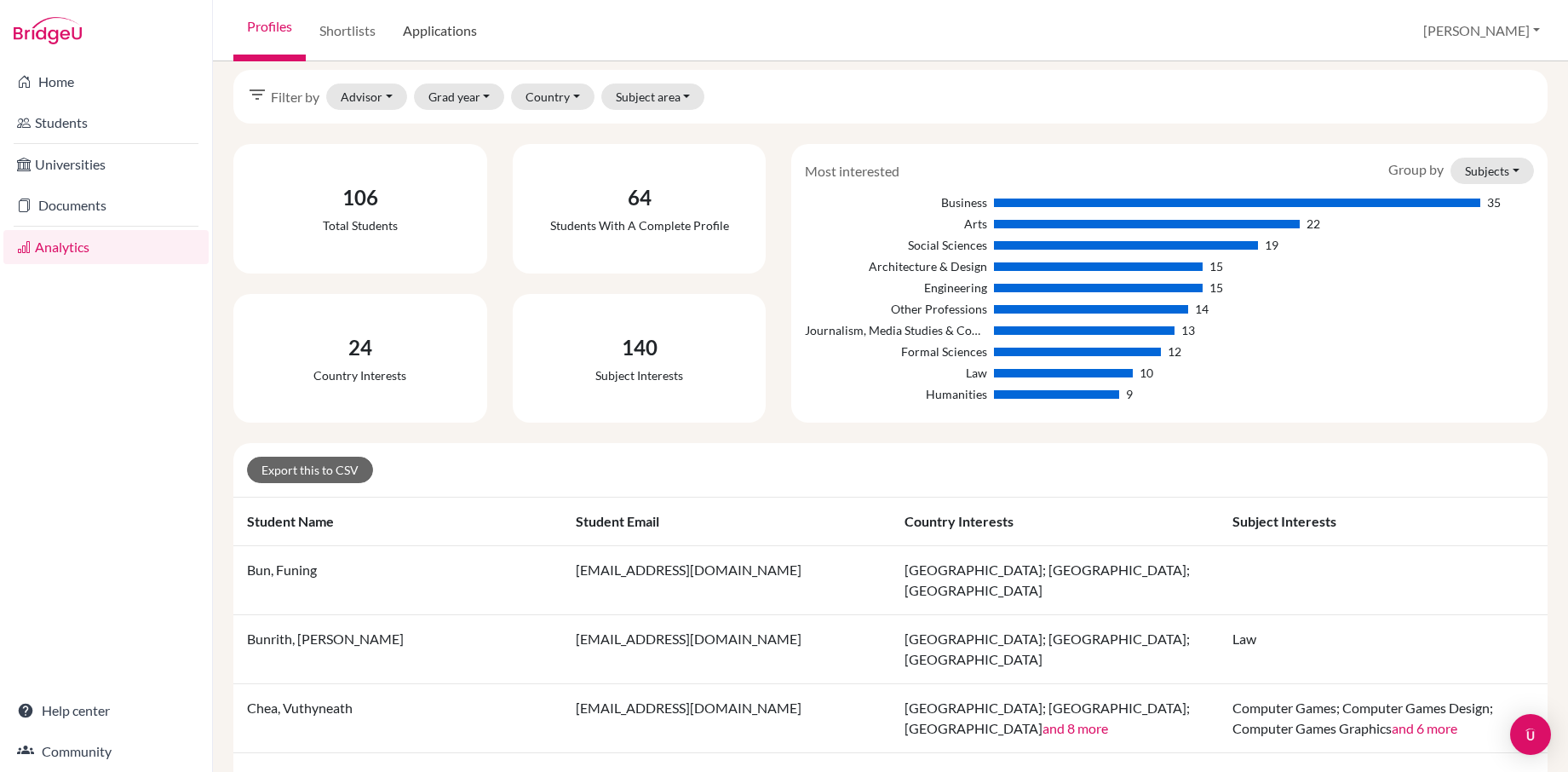
click at [435, 28] on link "Applications" at bounding box center [440, 30] width 102 height 61
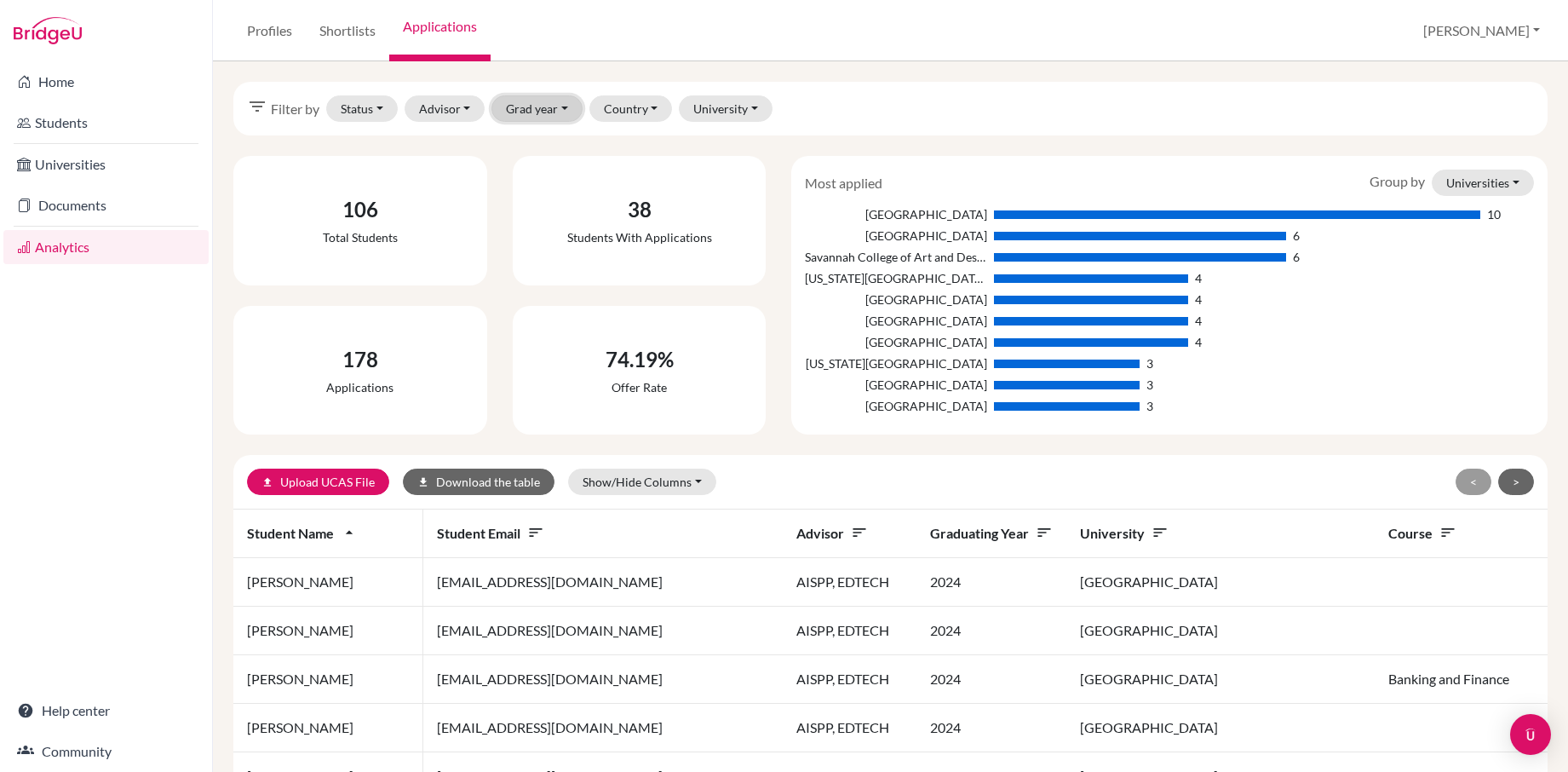
click at [553, 105] on button "Grad year" at bounding box center [537, 108] width 91 height 27
click at [754, 73] on div "filter_list Filter by Status Not sent Sent Successful Attending Advisor AISPP, …" at bounding box center [891, 416] width 1356 height 711
click at [348, 113] on button "Status" at bounding box center [363, 108] width 72 height 27
click at [369, 201] on span "Successful" at bounding box center [378, 199] width 61 height 20
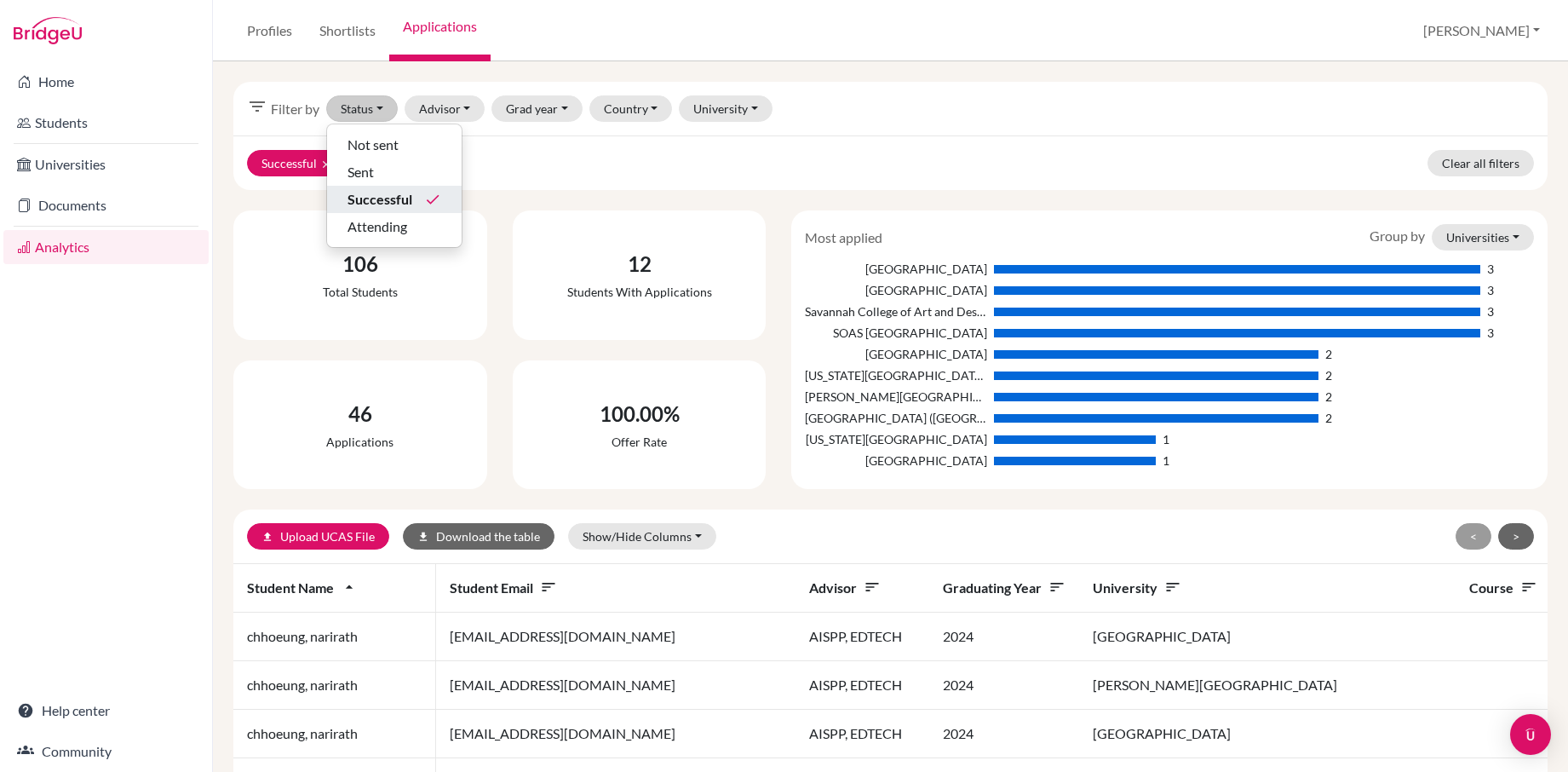
click at [966, 99] on div "filter_list Filter by Status Not sent Sent Successful done Attending Advisor AI…" at bounding box center [891, 109] width 1314 height 54
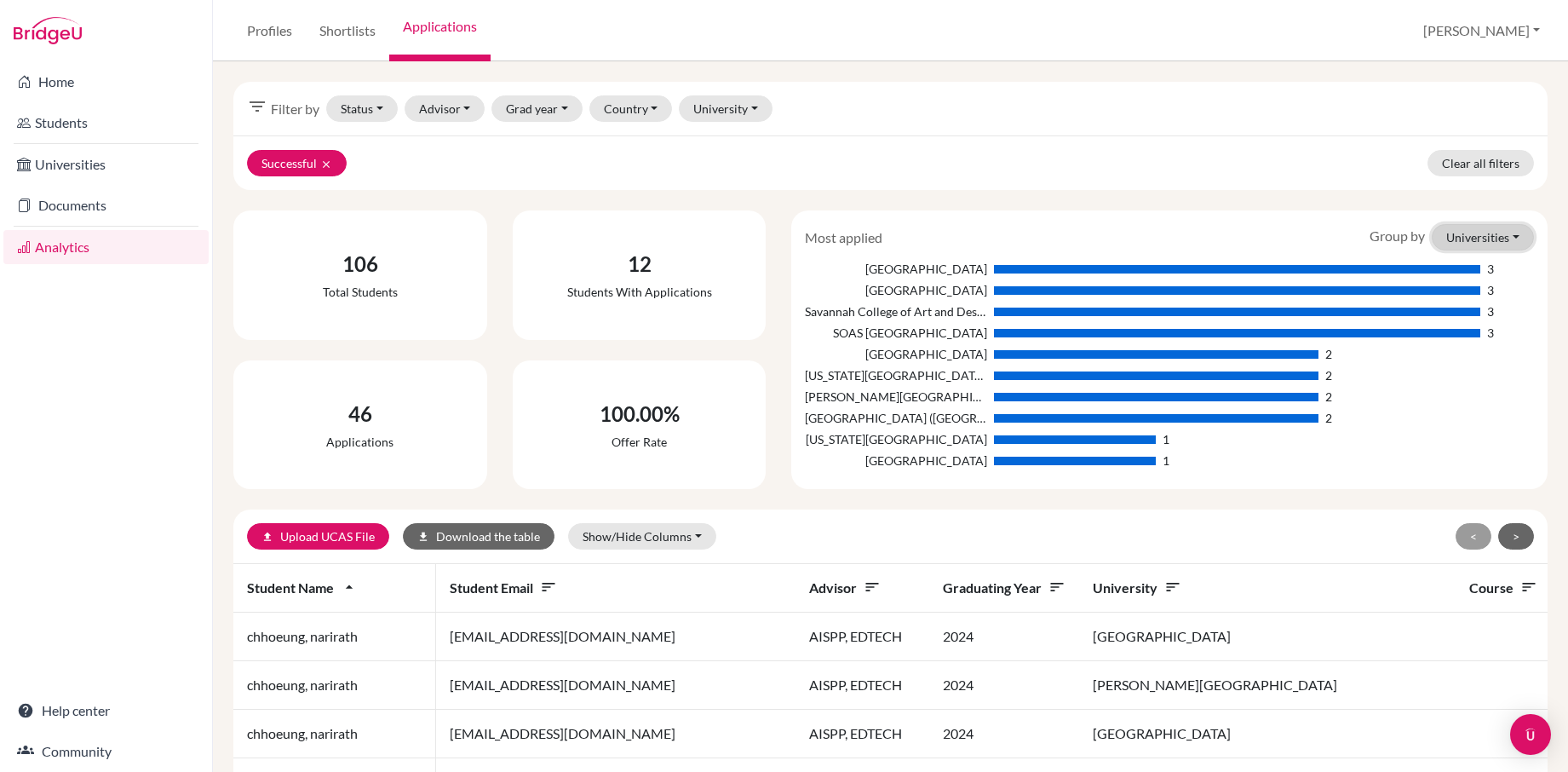
click at [1477, 243] on button "Universities" at bounding box center [1483, 237] width 102 height 27
drag, startPoint x: 869, startPoint y: 266, endPoint x: 988, endPoint y: 459, distance: 226.7
click at [988, 459] on div "King's College London 3 Monash University 3 Savannah College of Art and Design …" at bounding box center [1169, 367] width 729 height 213
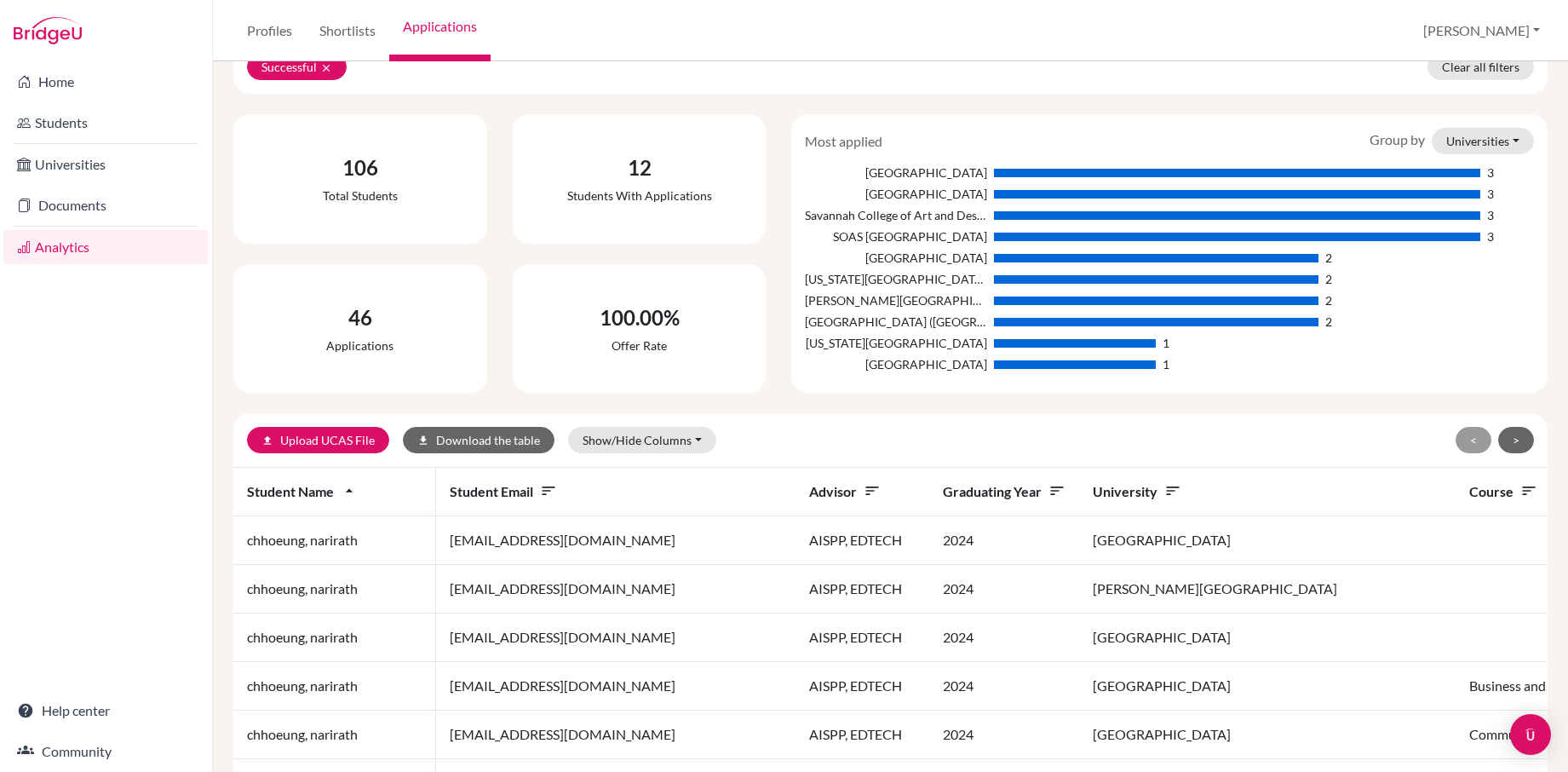
scroll to position [94, 0]
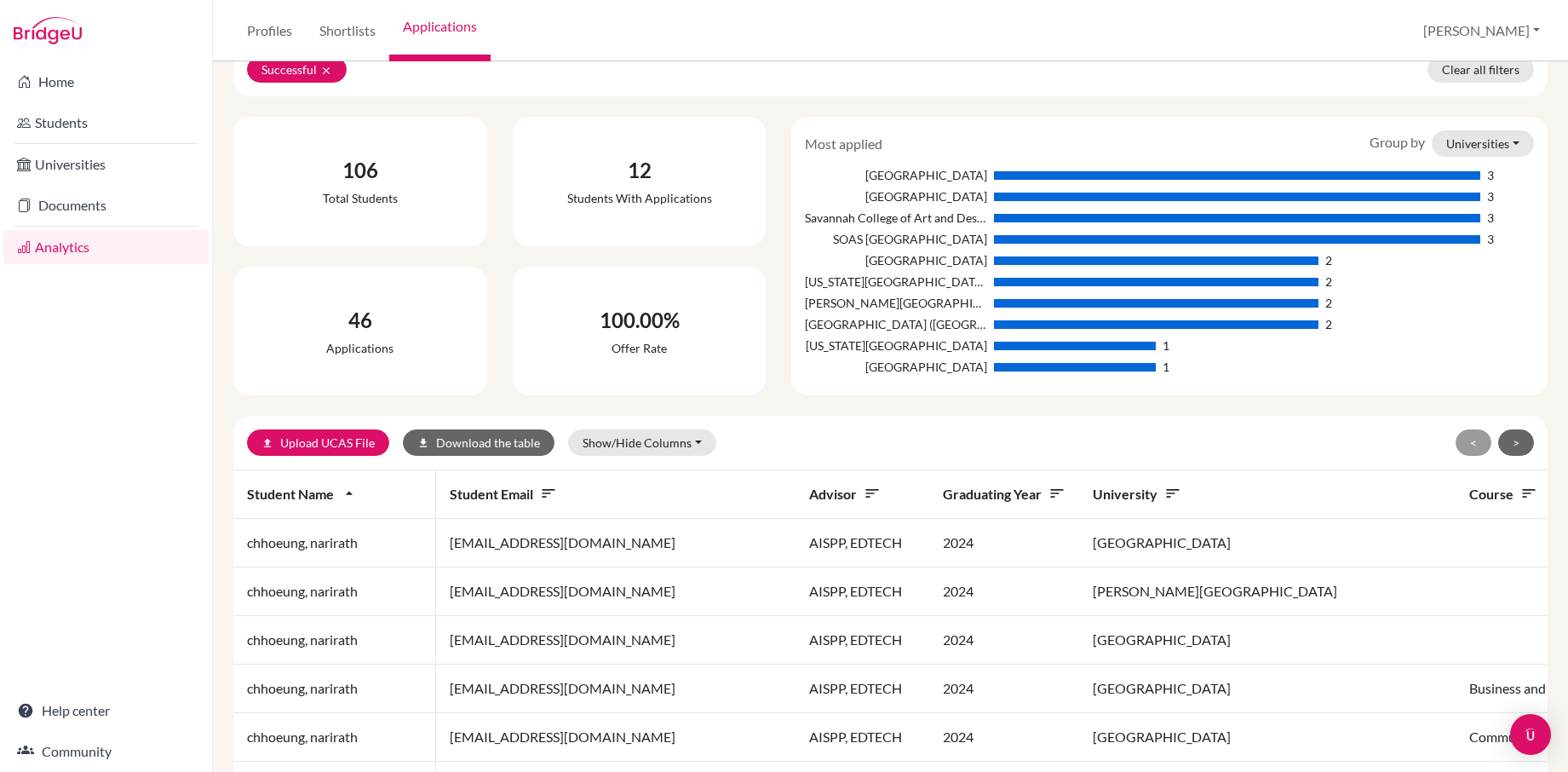
click at [769, 391] on div "100.00% Offer rate" at bounding box center [640, 332] width 280 height 129
click at [51, 115] on link "Students" at bounding box center [106, 122] width 205 height 34
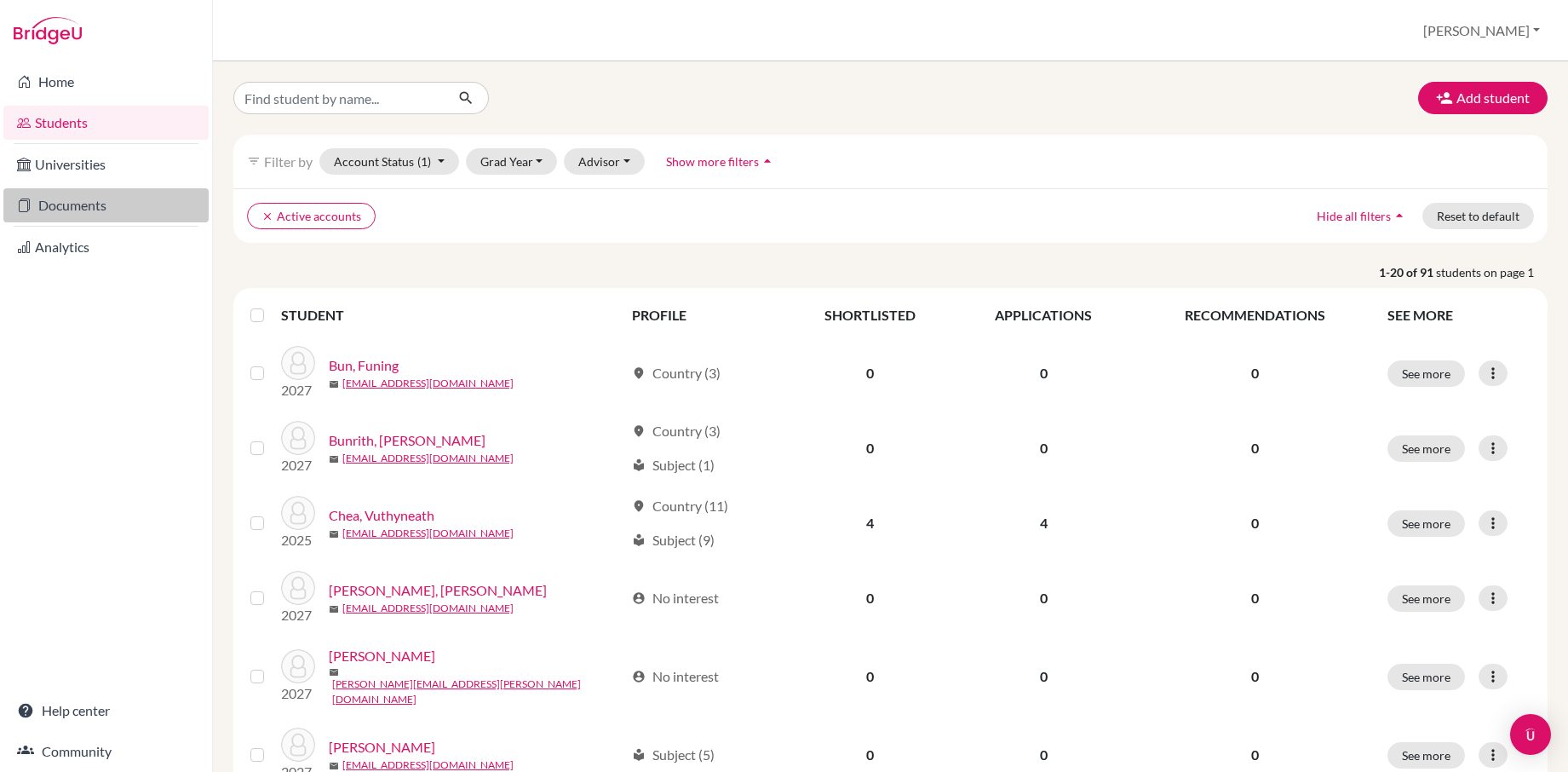
click at [82, 201] on link "Documents" at bounding box center [106, 205] width 205 height 34
